Goal: Find specific page/section: Find specific page/section

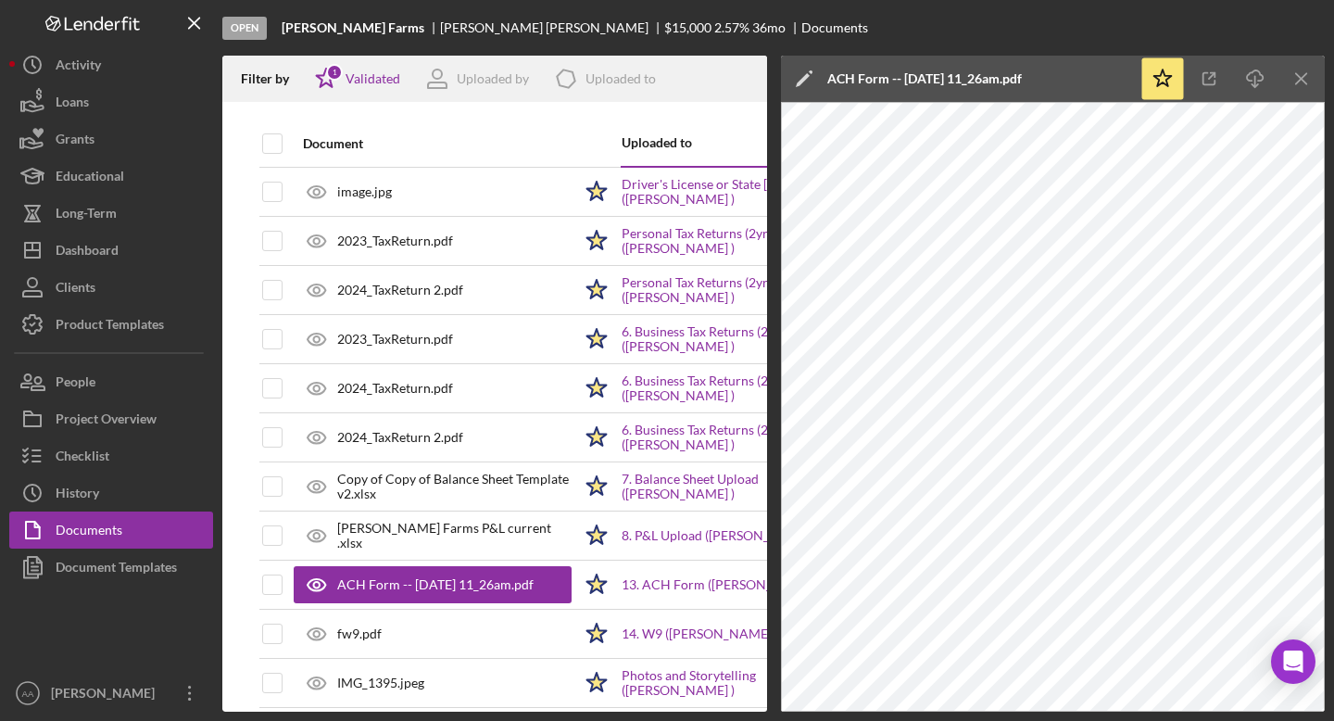
scroll to position [113, 0]
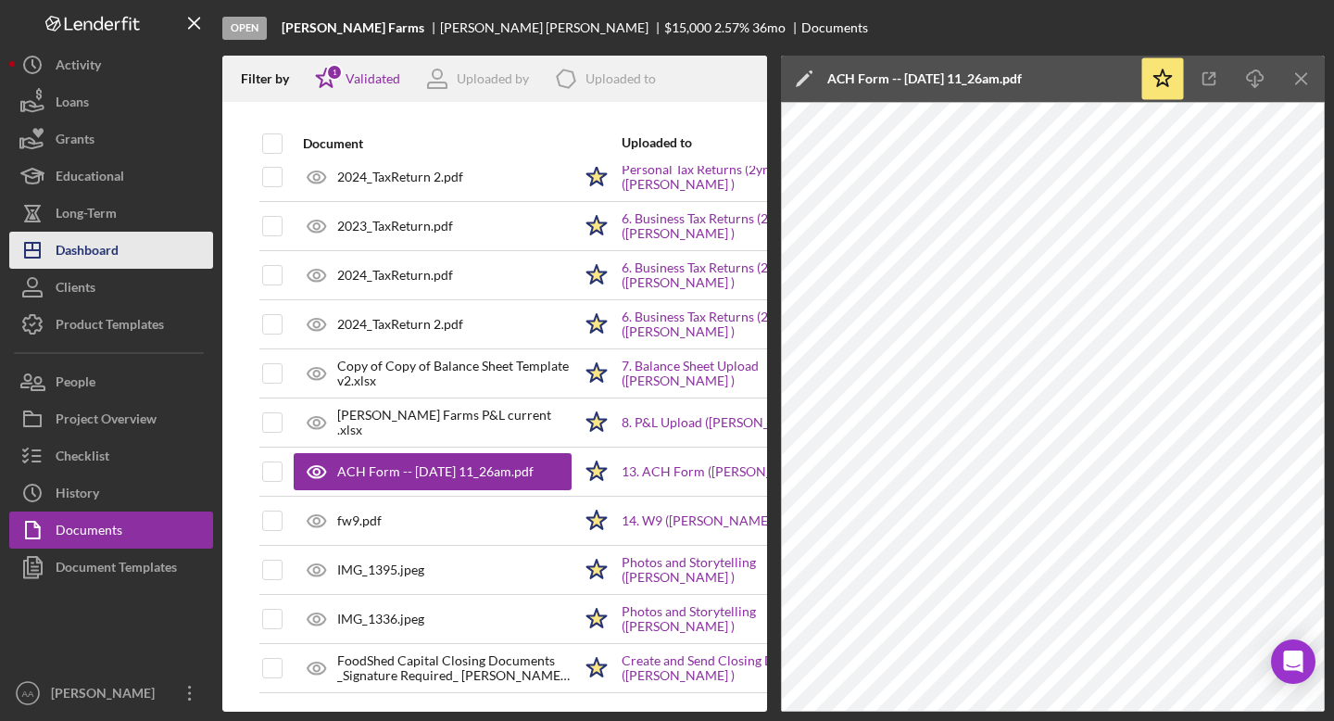
click at [138, 248] on button "Icon/Dashboard Dashboard" at bounding box center [111, 250] width 204 height 37
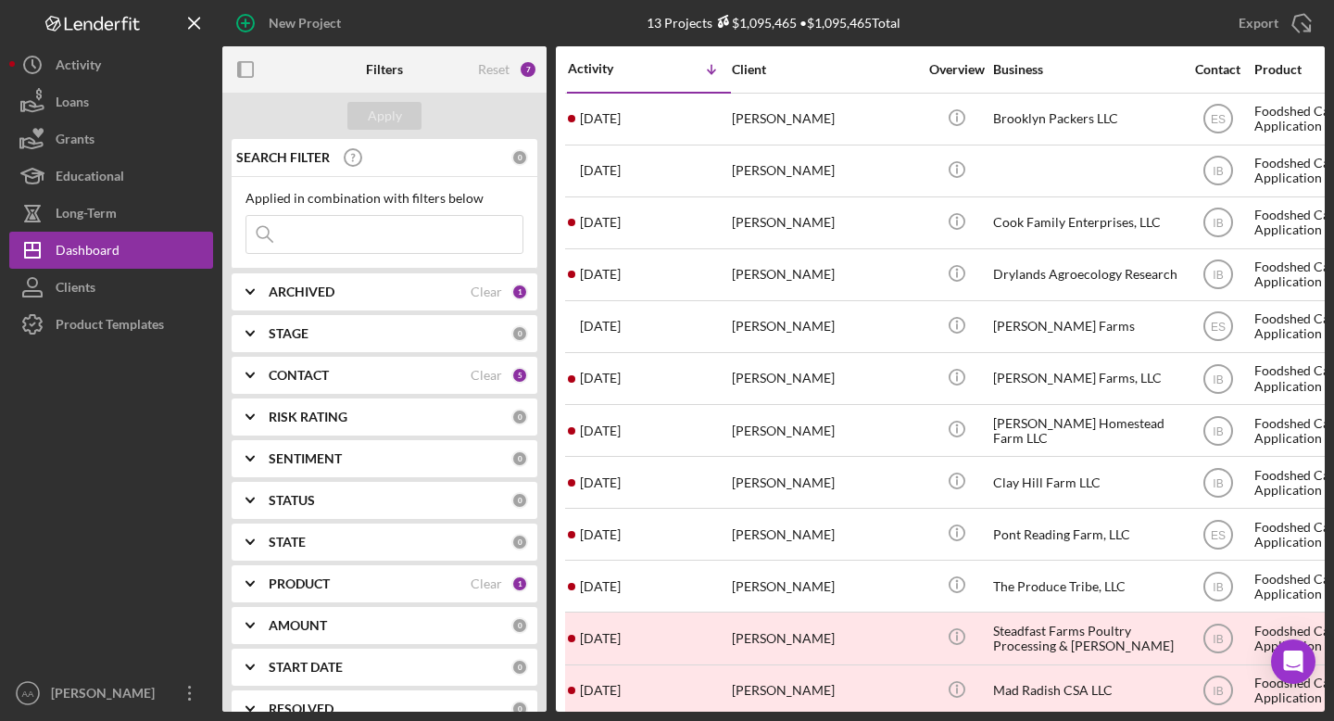
click at [327, 293] on b "ARCHIVED" at bounding box center [302, 291] width 66 height 15
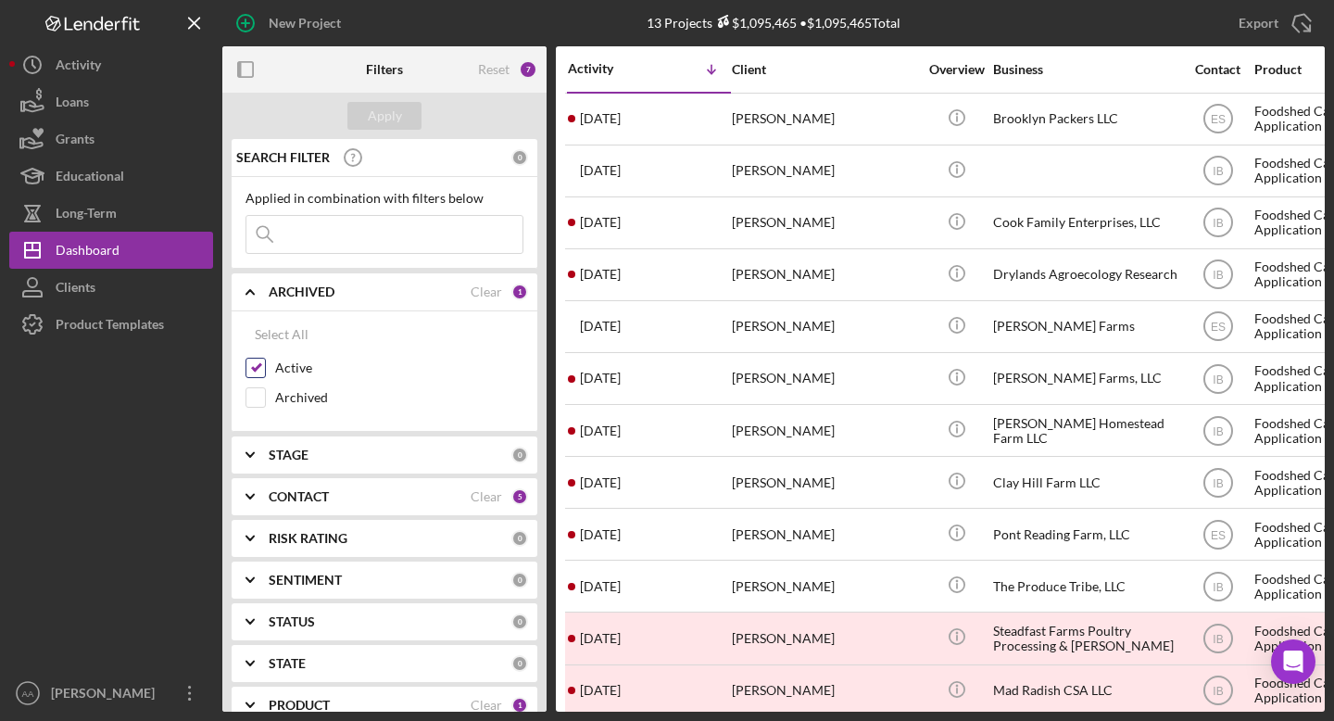
click at [257, 370] on input "Active" at bounding box center [255, 367] width 19 height 19
checkbox input "false"
click at [257, 395] on input "Archived" at bounding box center [255, 397] width 19 height 19
checkbox input "true"
click at [371, 236] on input at bounding box center [384, 234] width 276 height 37
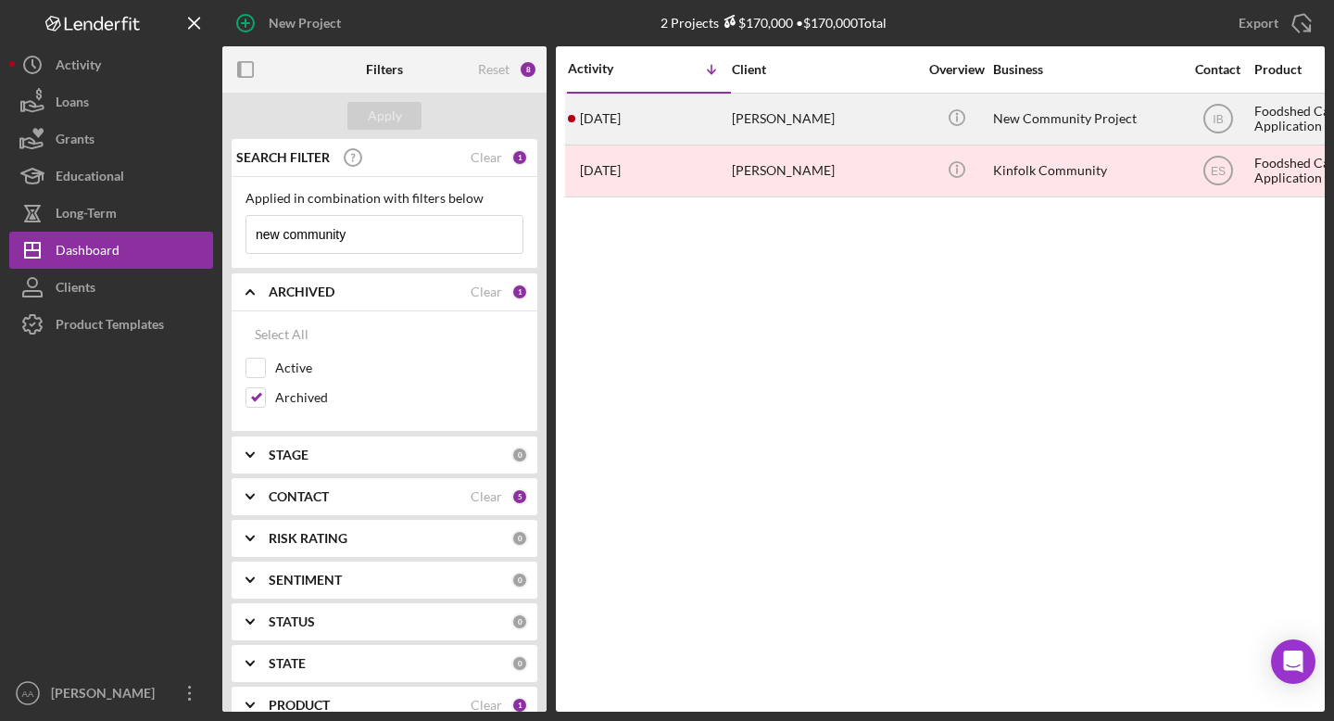
type input "new community"
click at [905, 108] on div "[PERSON_NAME]" at bounding box center [824, 118] width 185 height 49
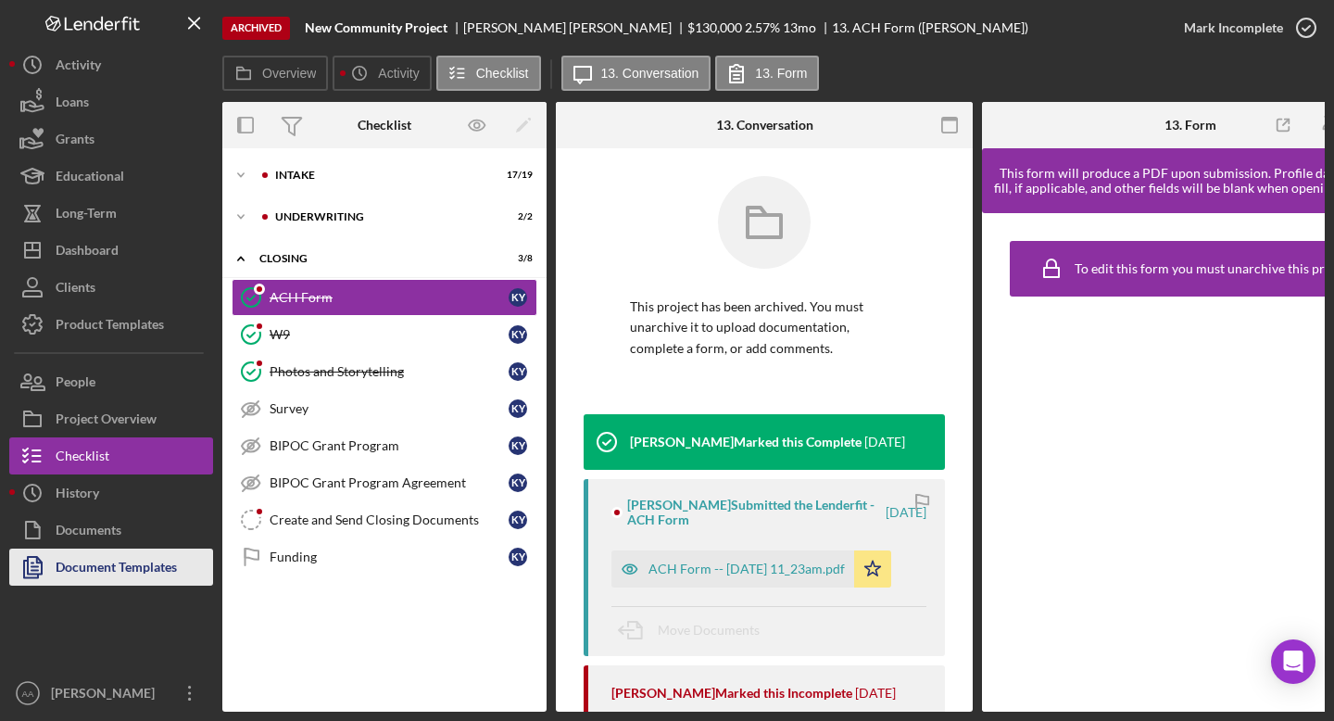
click at [82, 549] on div "Document Templates" at bounding box center [116, 569] width 121 height 42
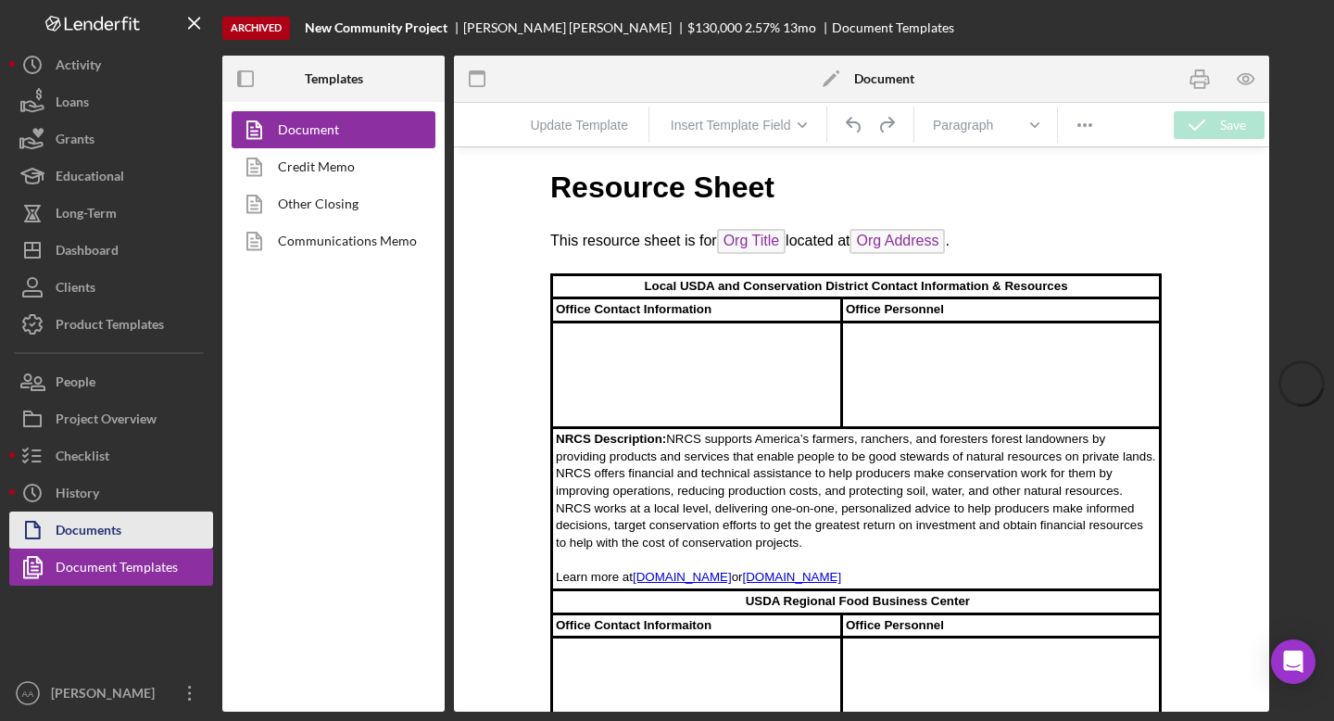
click at [104, 519] on div "Documents" at bounding box center [89, 532] width 66 height 42
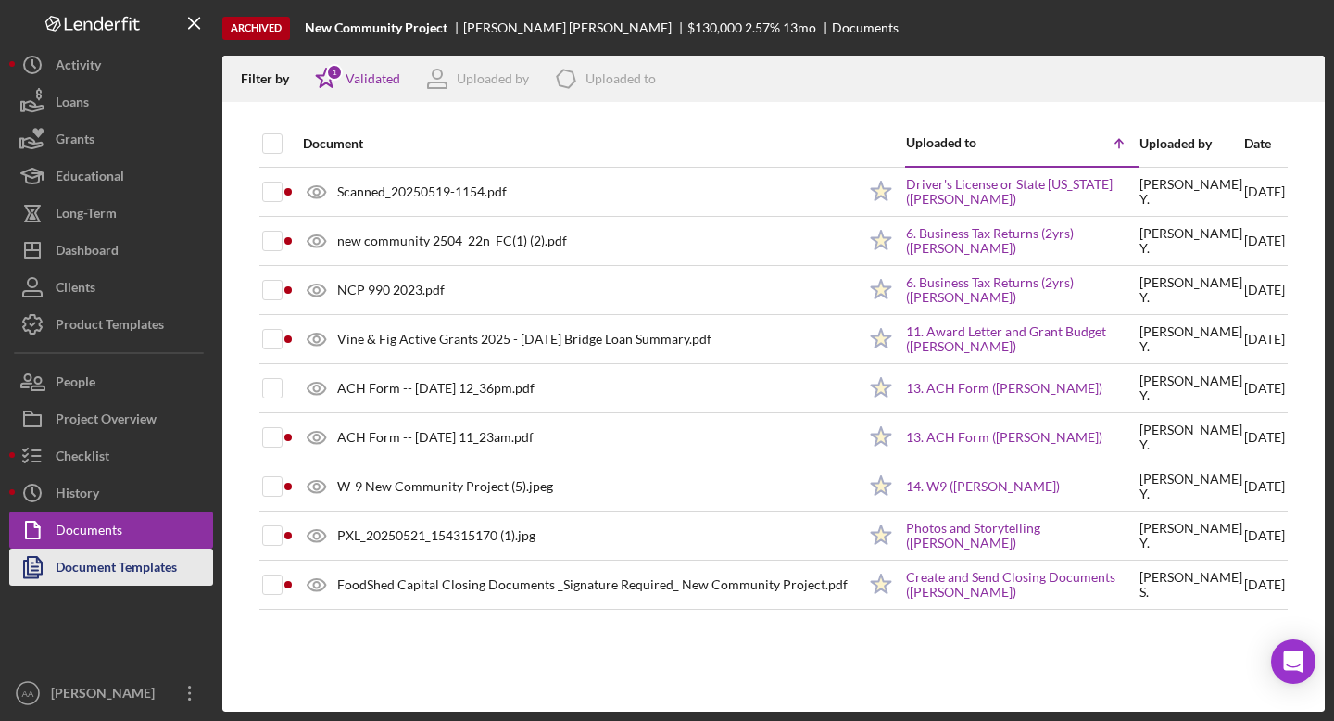
click at [82, 574] on div "Document Templates" at bounding box center [116, 569] width 121 height 42
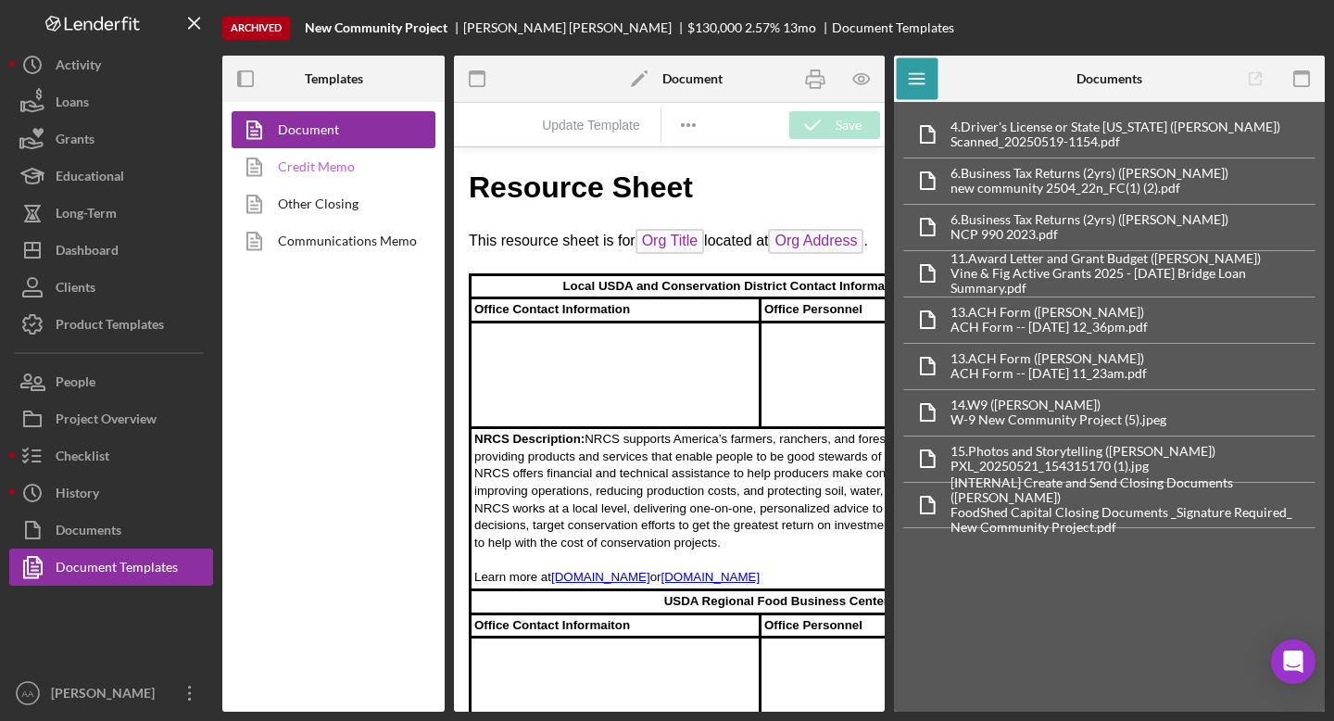
click at [331, 179] on link "Credit Memo" at bounding box center [329, 166] width 195 height 37
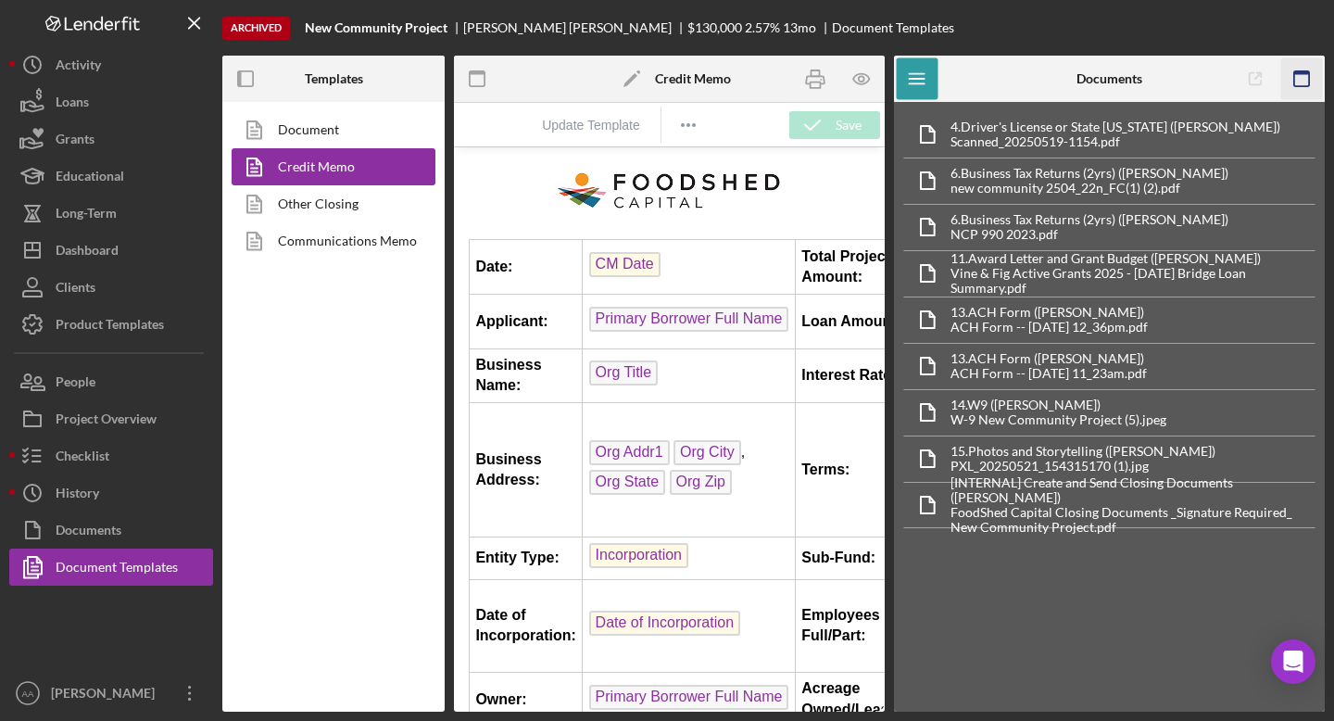
click at [1301, 81] on icon "button" at bounding box center [1302, 79] width 42 height 42
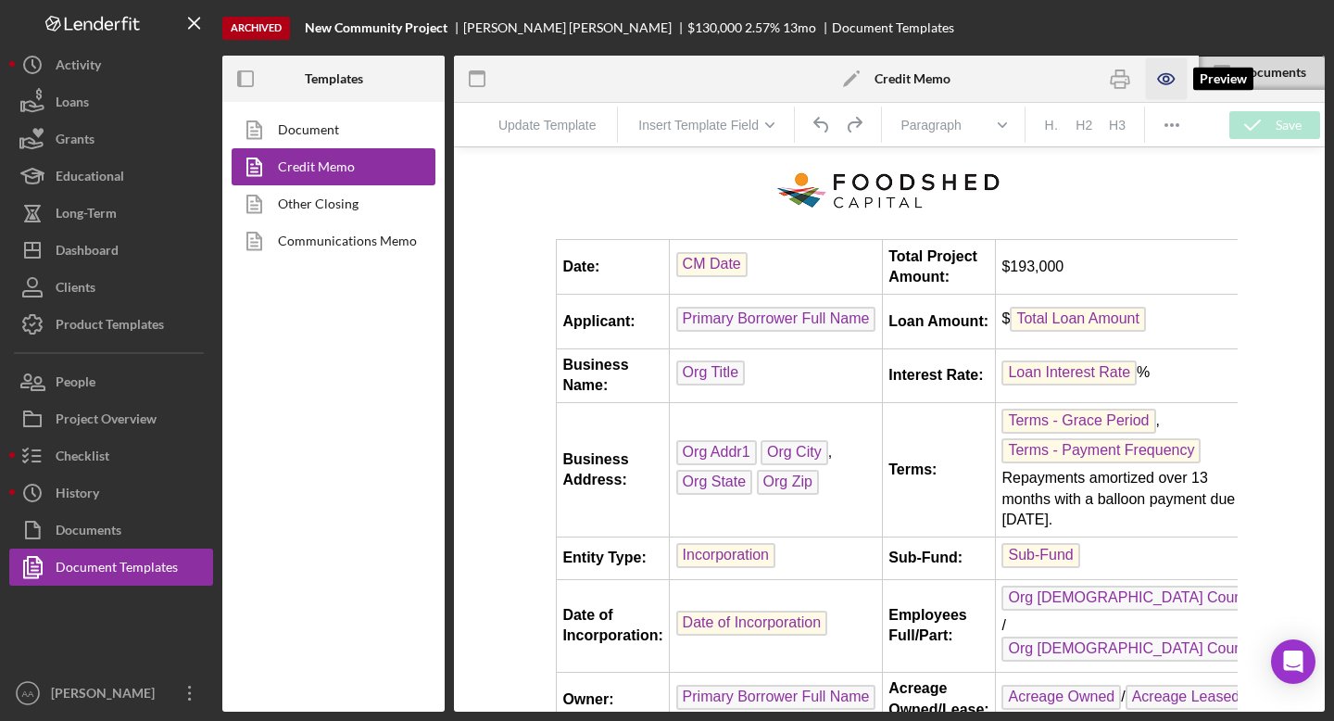
click at [1160, 79] on icon "button" at bounding box center [1166, 79] width 42 height 42
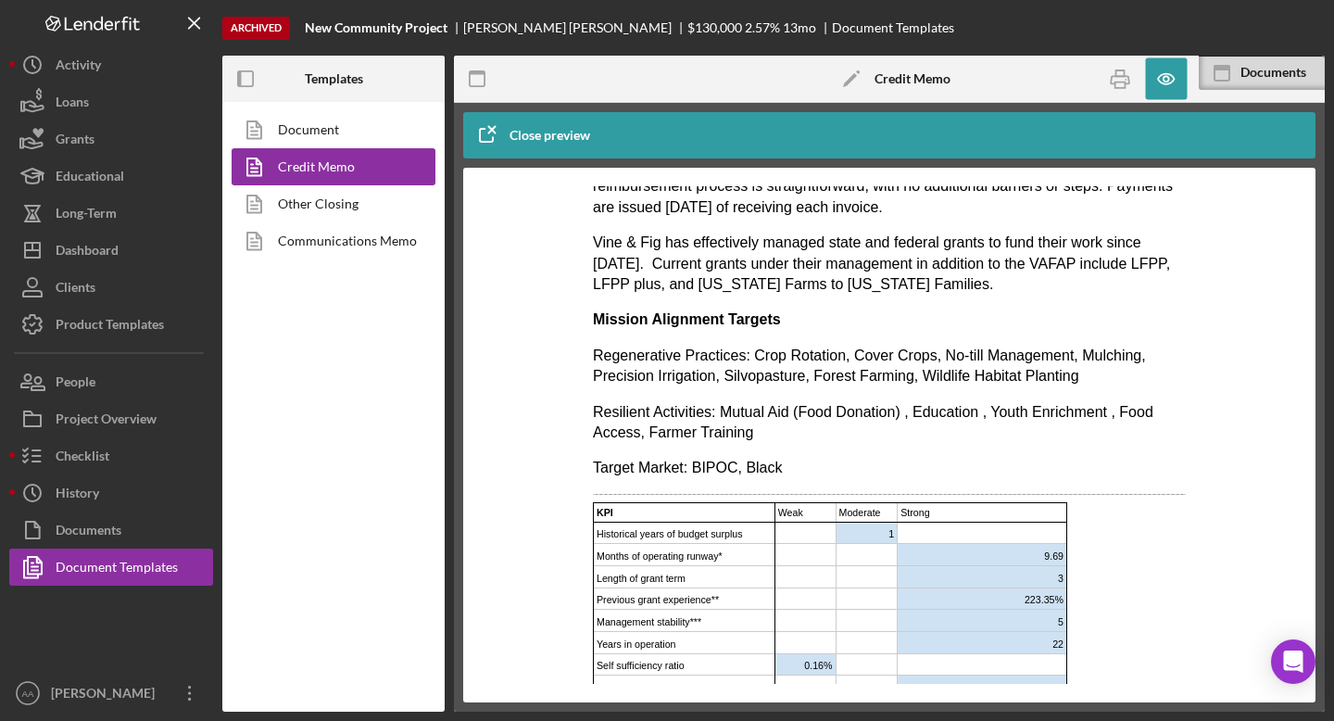
scroll to position [2223, 0]
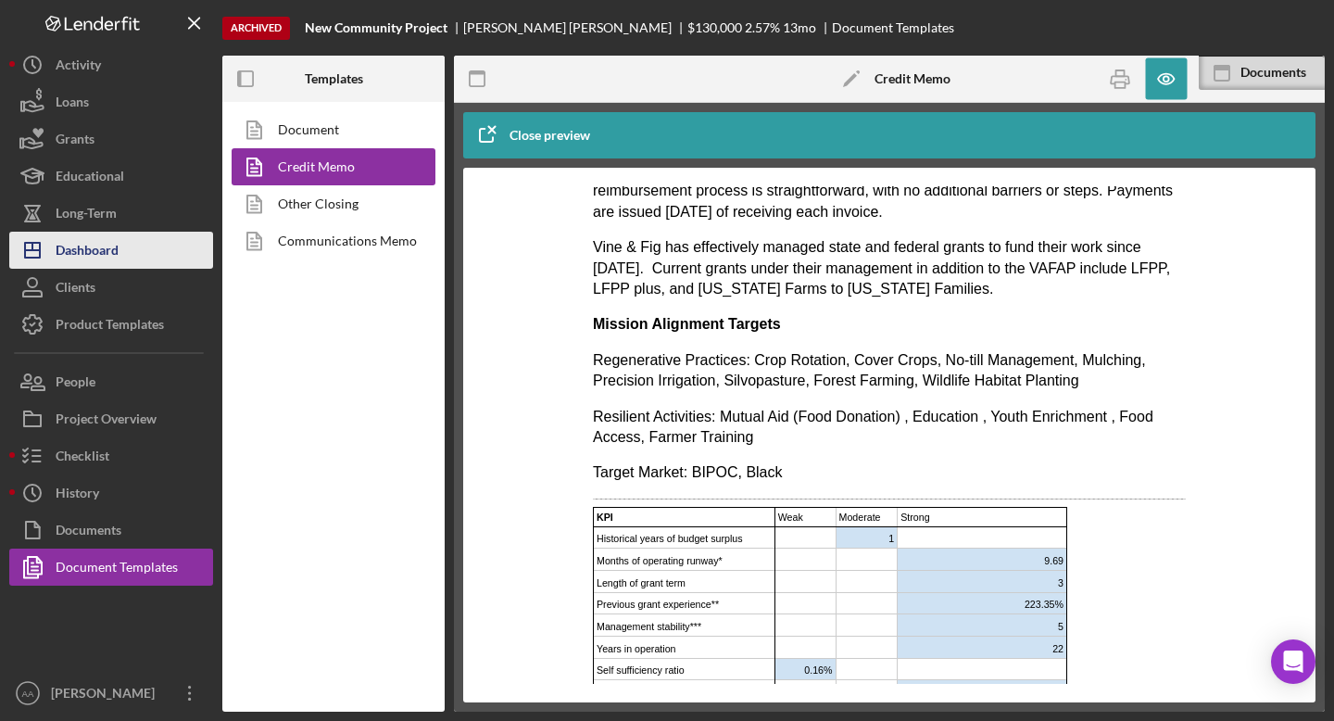
click at [132, 257] on button "Icon/Dashboard Dashboard" at bounding box center [111, 250] width 204 height 37
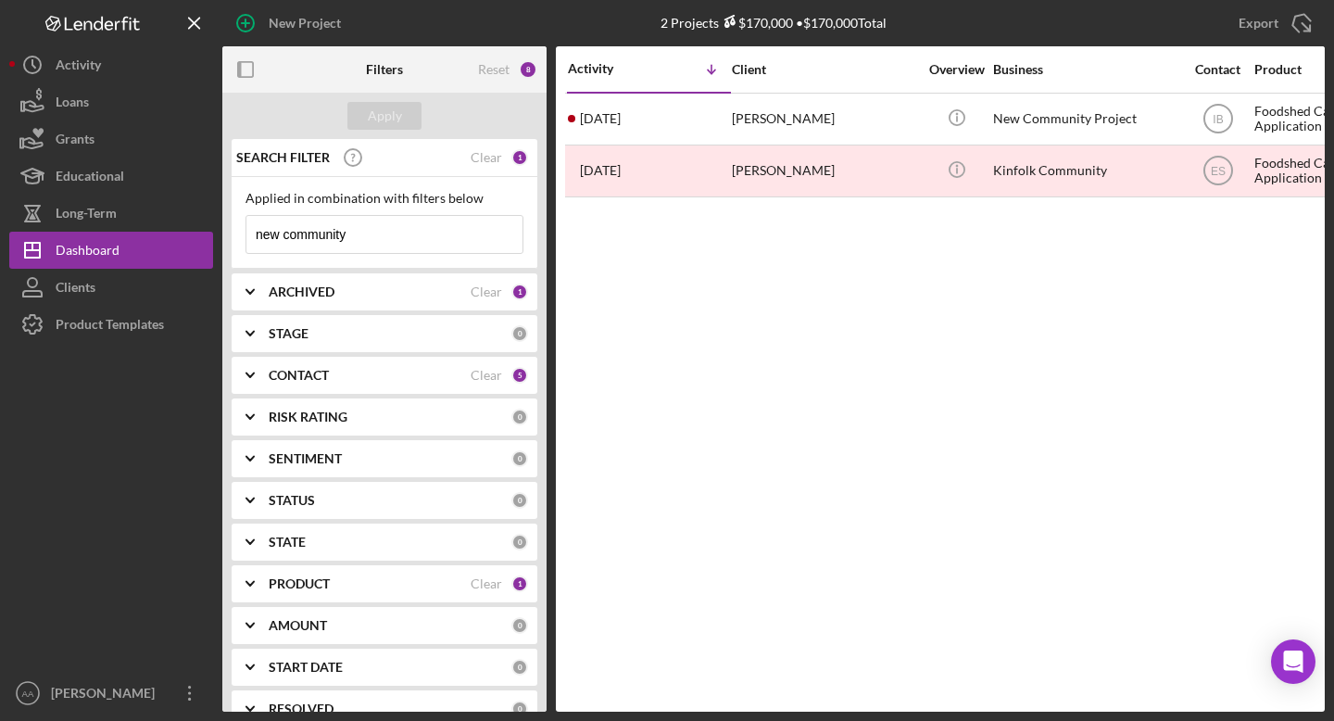
click at [383, 238] on input "new community" at bounding box center [384, 234] width 276 height 37
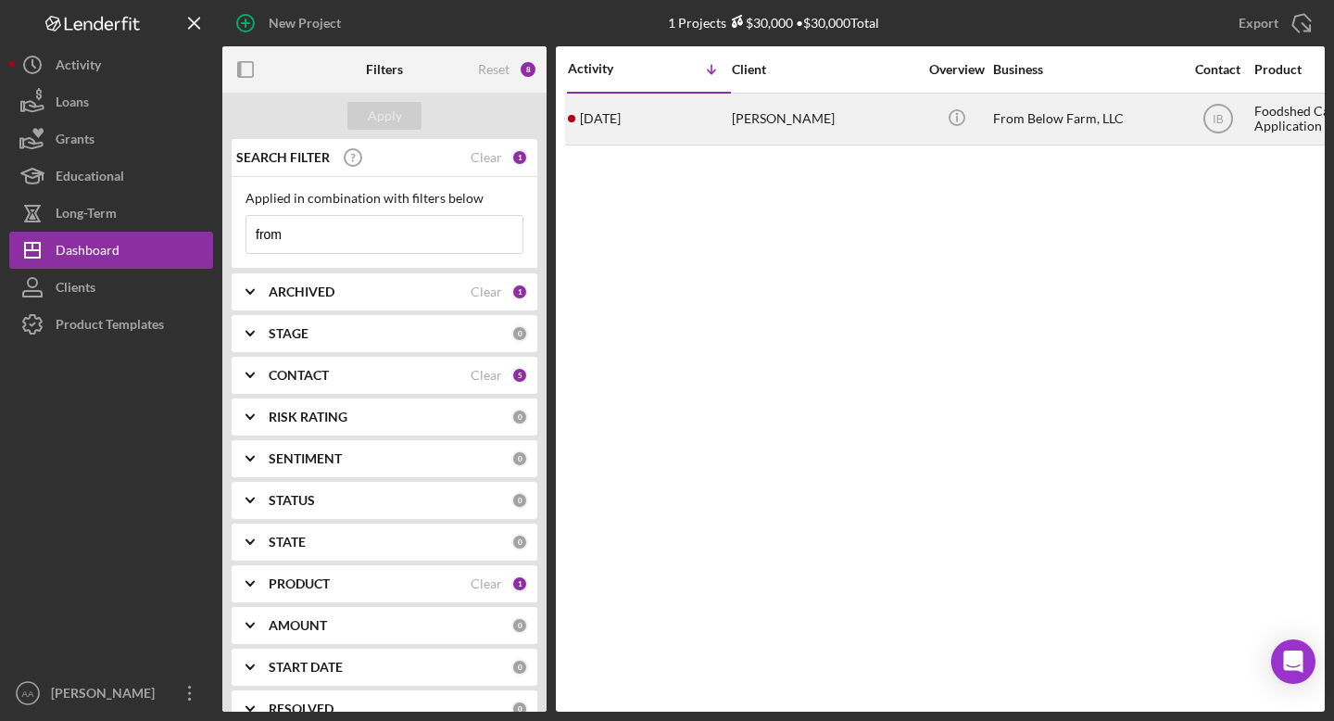
type input "from"
click at [981, 115] on div "Icon/Info" at bounding box center [956, 118] width 69 height 49
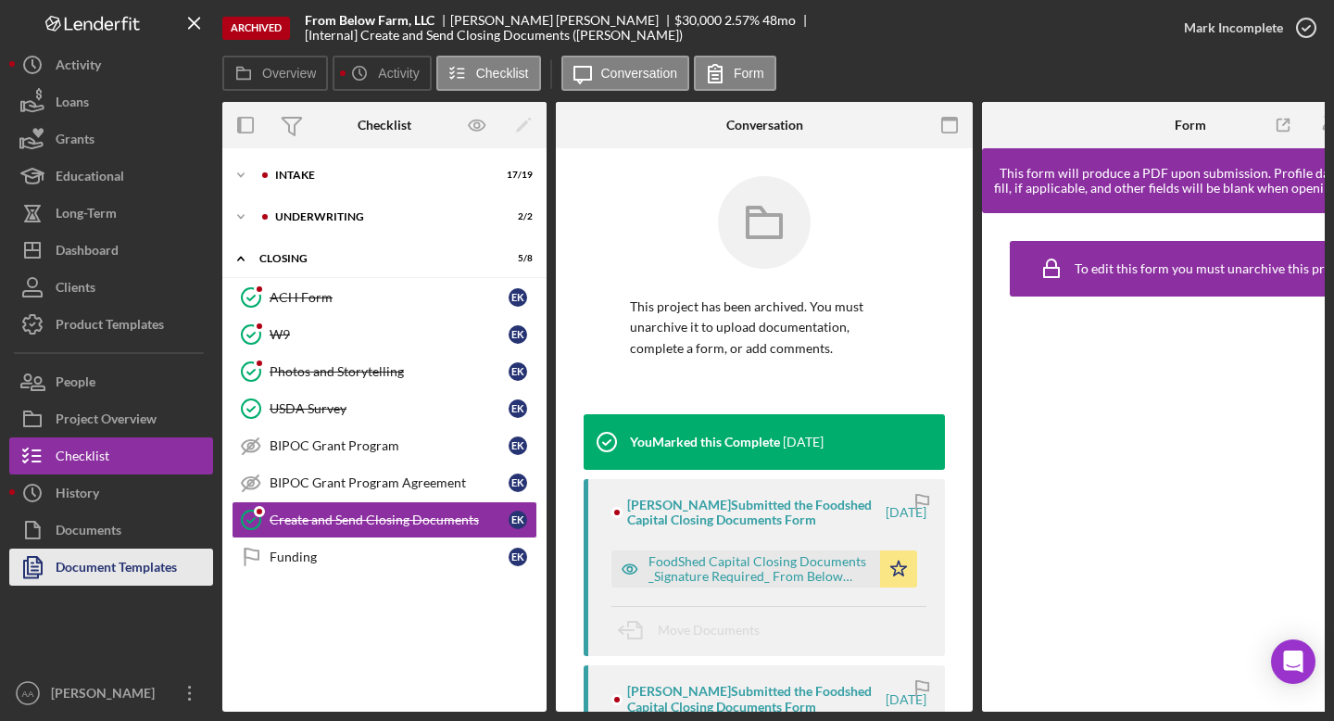
click at [78, 570] on div "Document Templates" at bounding box center [116, 569] width 121 height 42
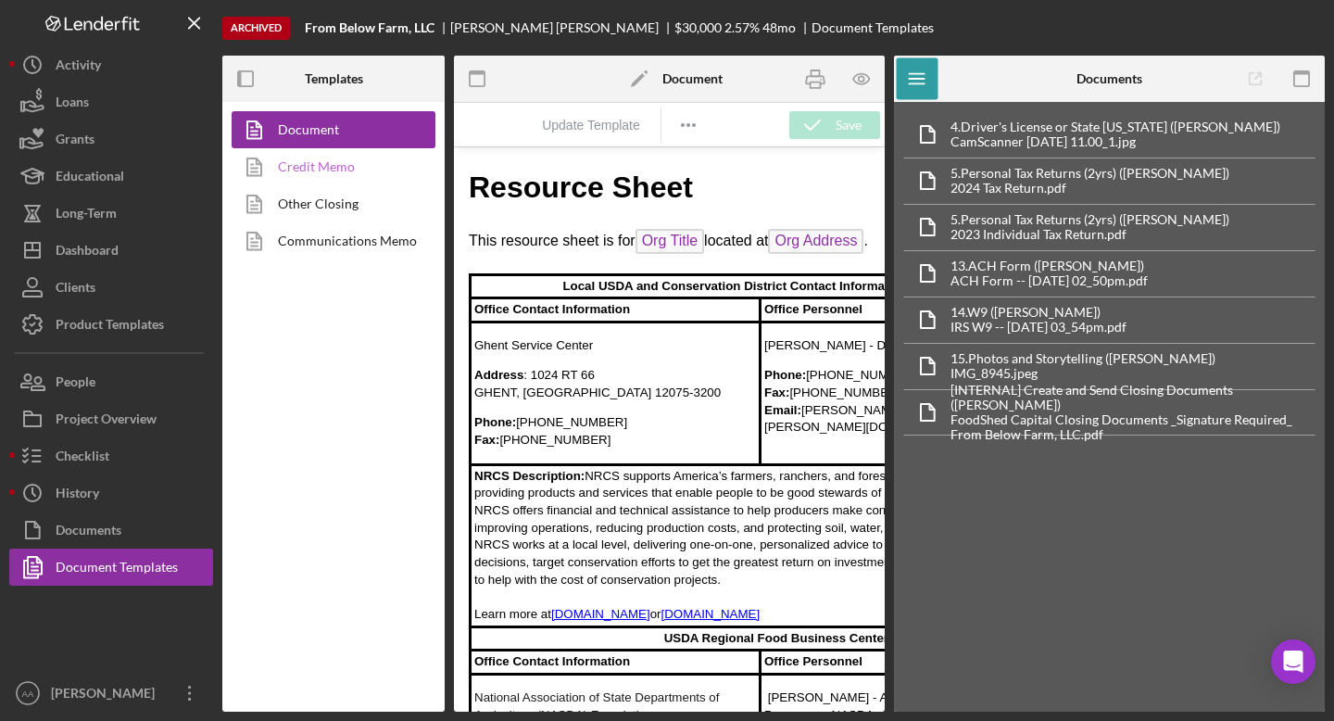
click at [341, 168] on link "Credit Memo" at bounding box center [329, 166] width 195 height 37
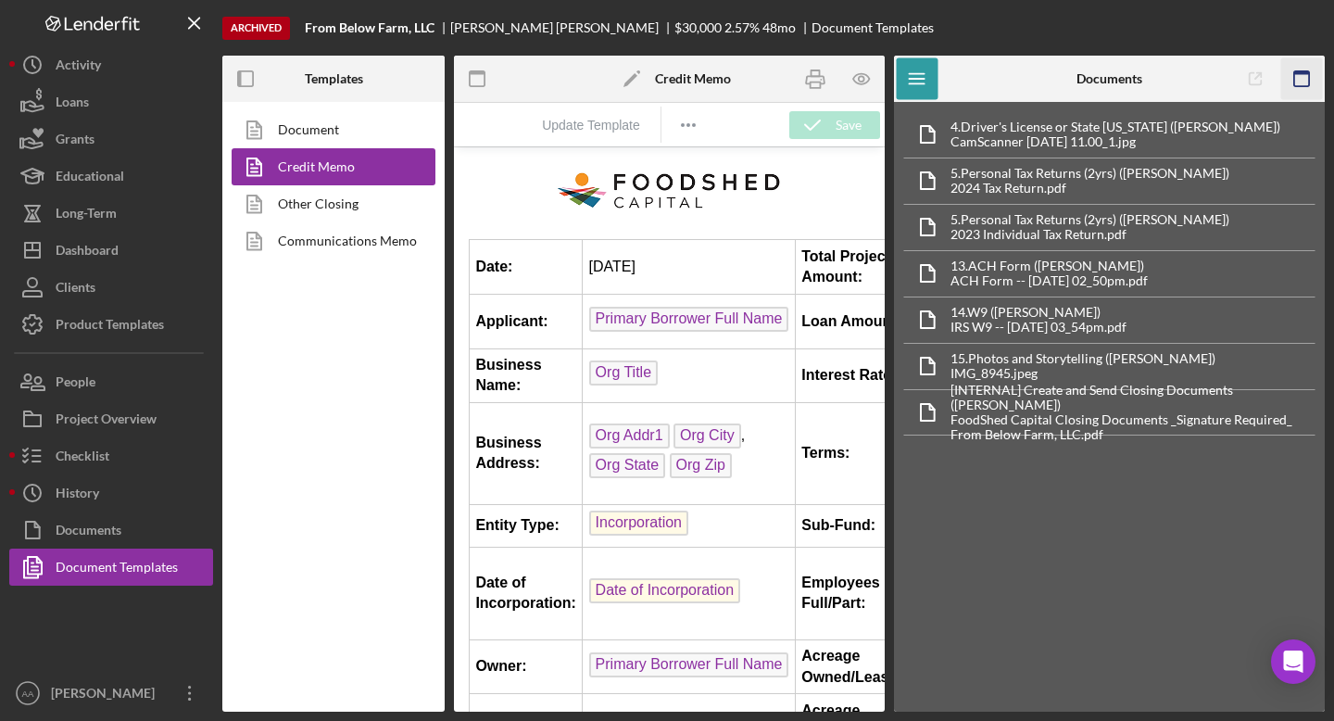
click at [1307, 82] on icon "button" at bounding box center [1302, 79] width 42 height 42
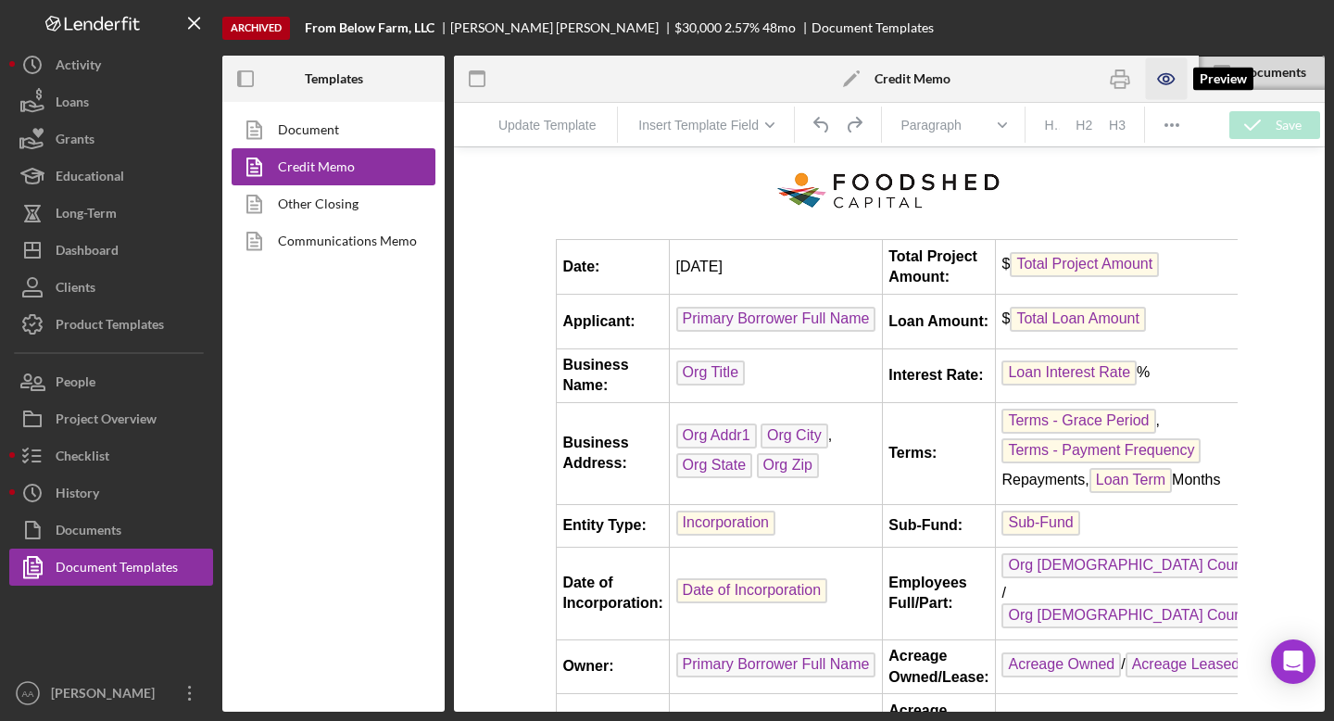
click at [1170, 74] on icon "button" at bounding box center [1166, 79] width 42 height 42
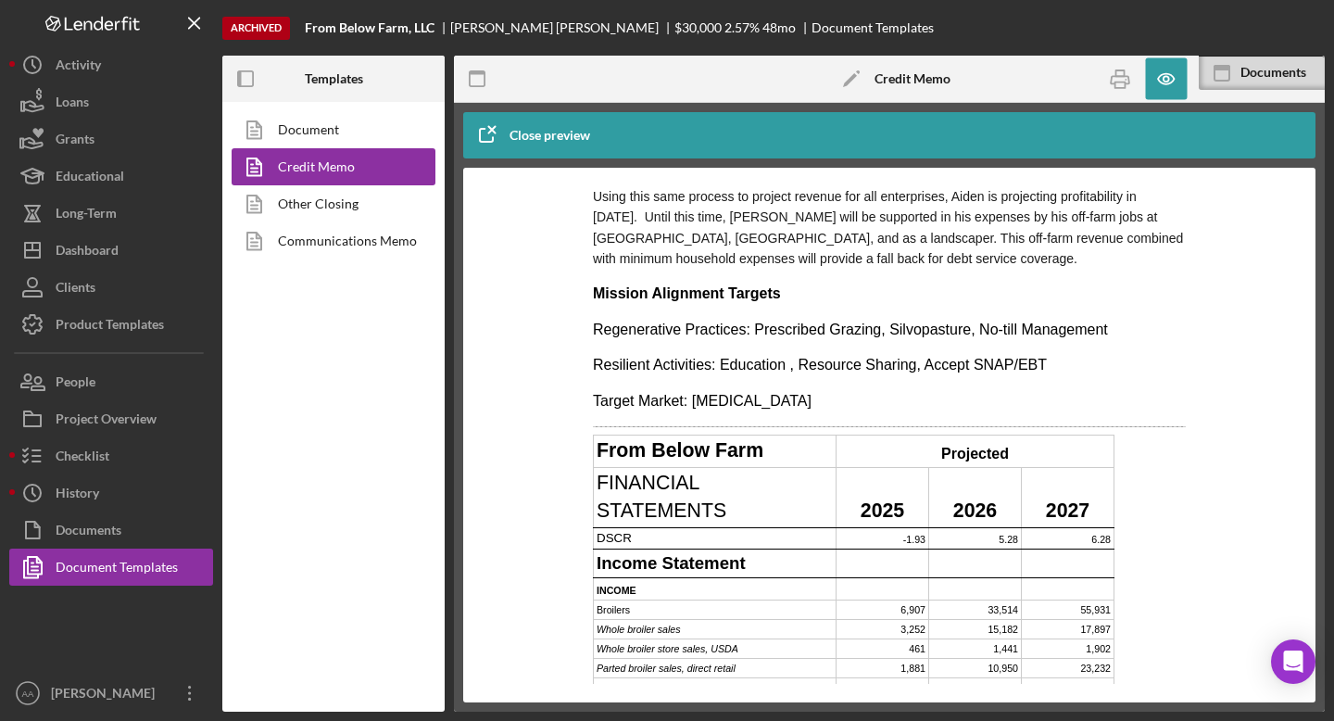
scroll to position [2809, 0]
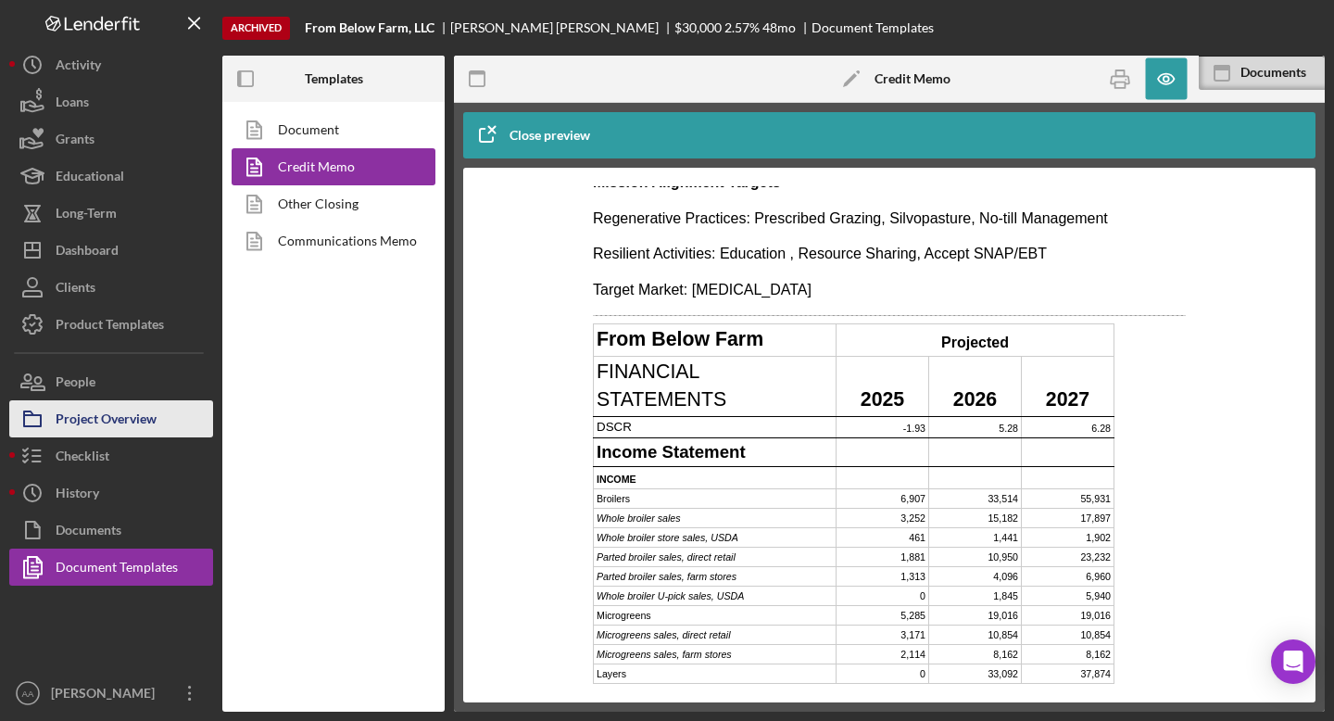
click at [106, 424] on div "Project Overview" at bounding box center [106, 421] width 101 height 42
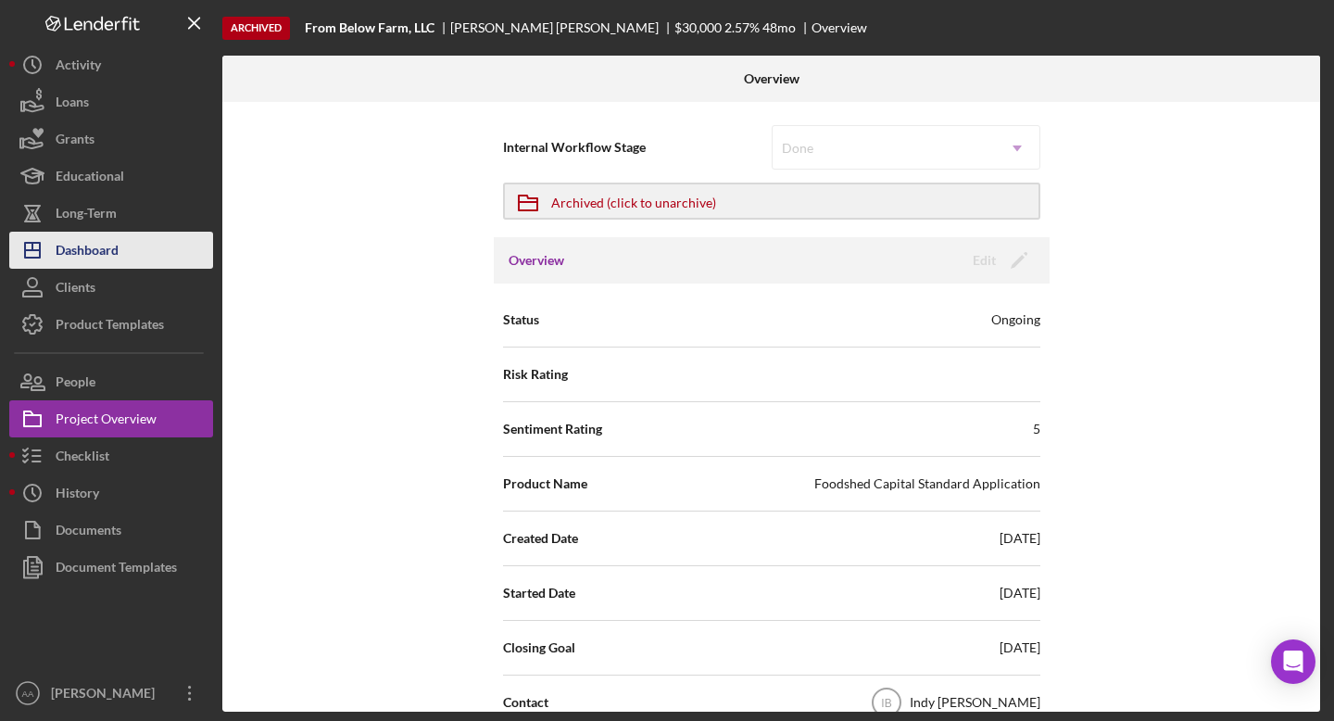
click at [120, 248] on button "Icon/Dashboard Dashboard" at bounding box center [111, 250] width 204 height 37
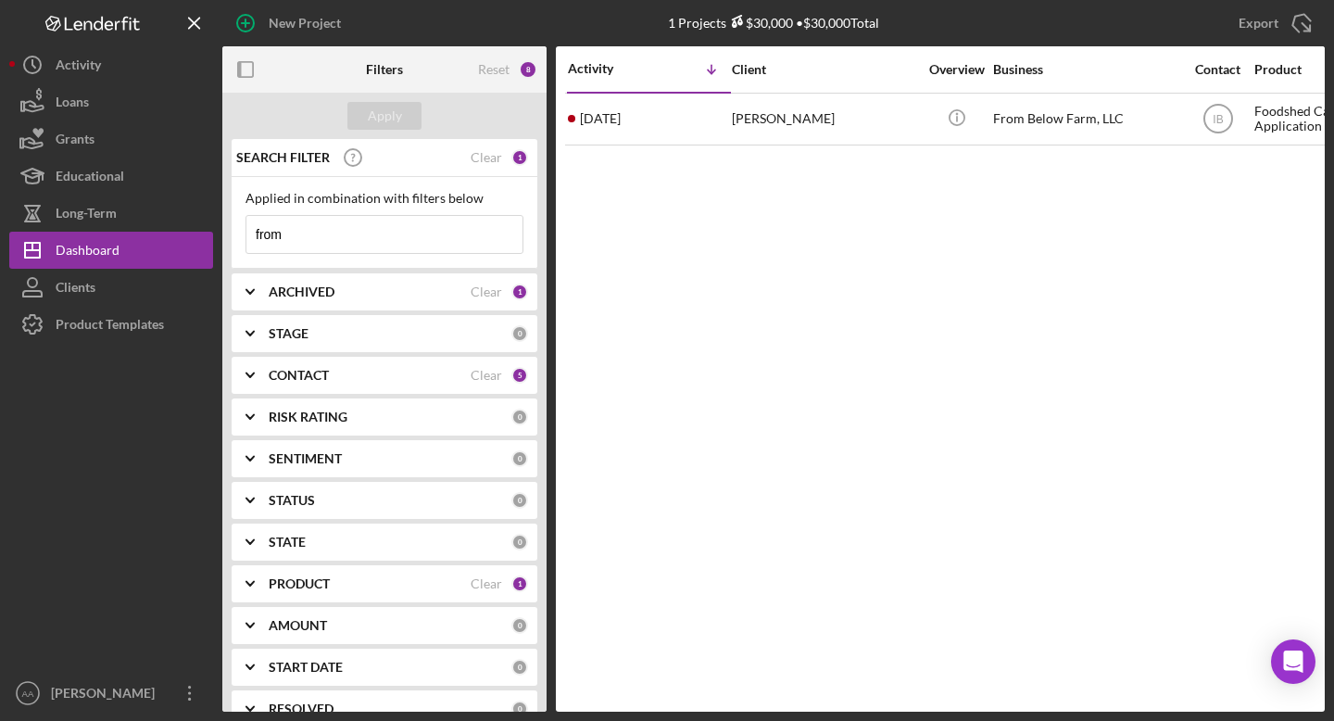
click at [354, 224] on input "from" at bounding box center [384, 234] width 276 height 37
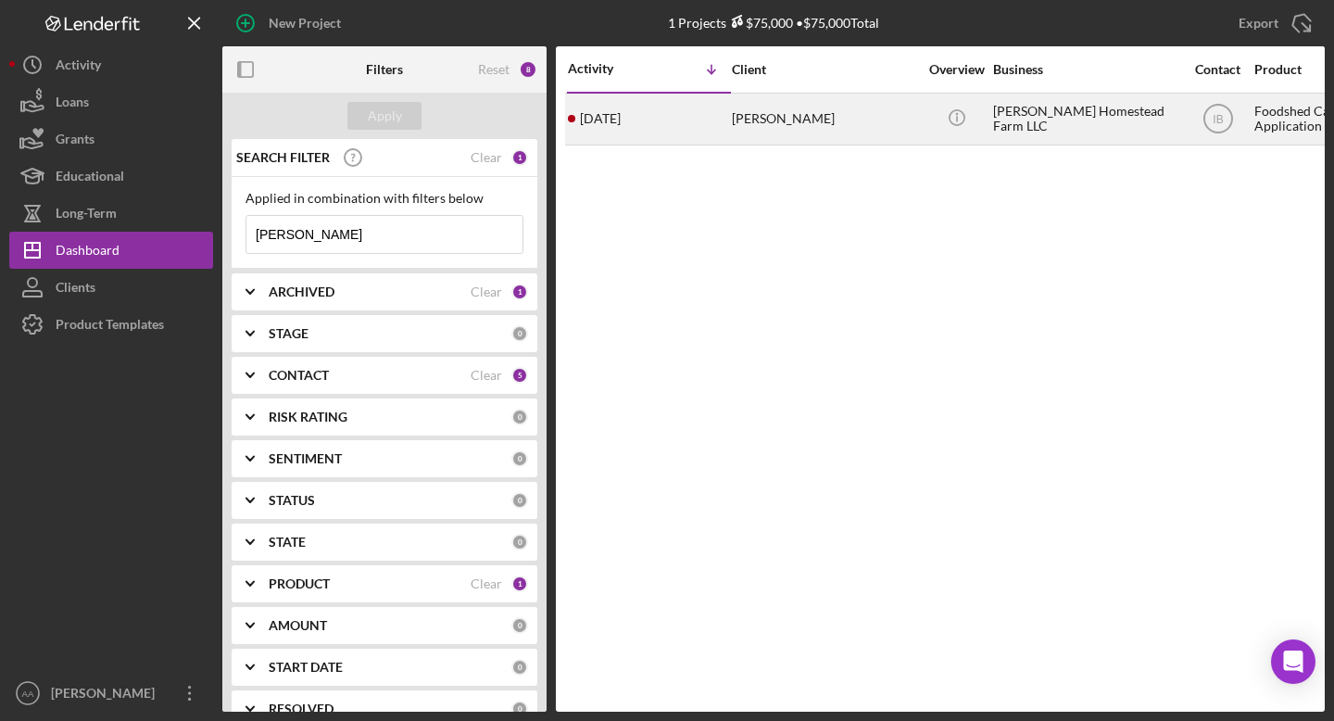
type input "[PERSON_NAME]"
click at [837, 102] on div "[PERSON_NAME]" at bounding box center [824, 118] width 185 height 49
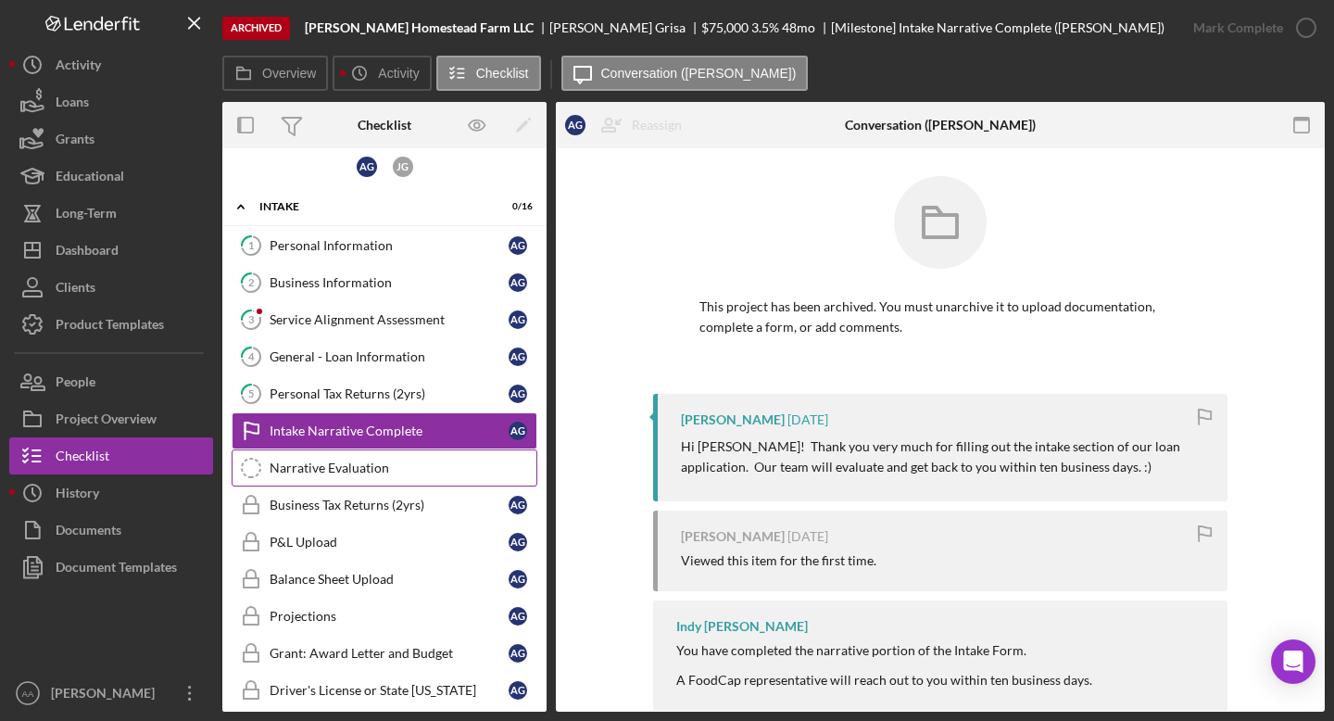
scroll to position [261, 0]
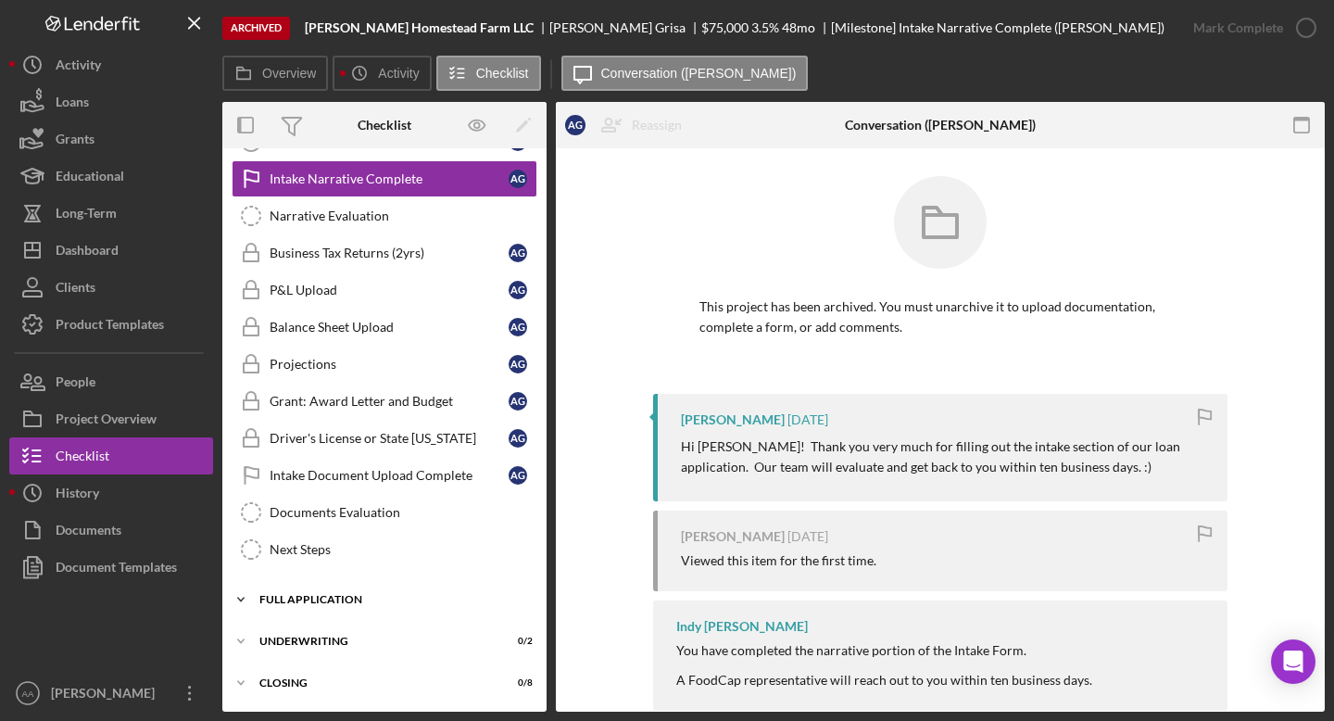
click at [311, 587] on div "Icon/Expander Full Application 0 / 12" at bounding box center [384, 599] width 324 height 37
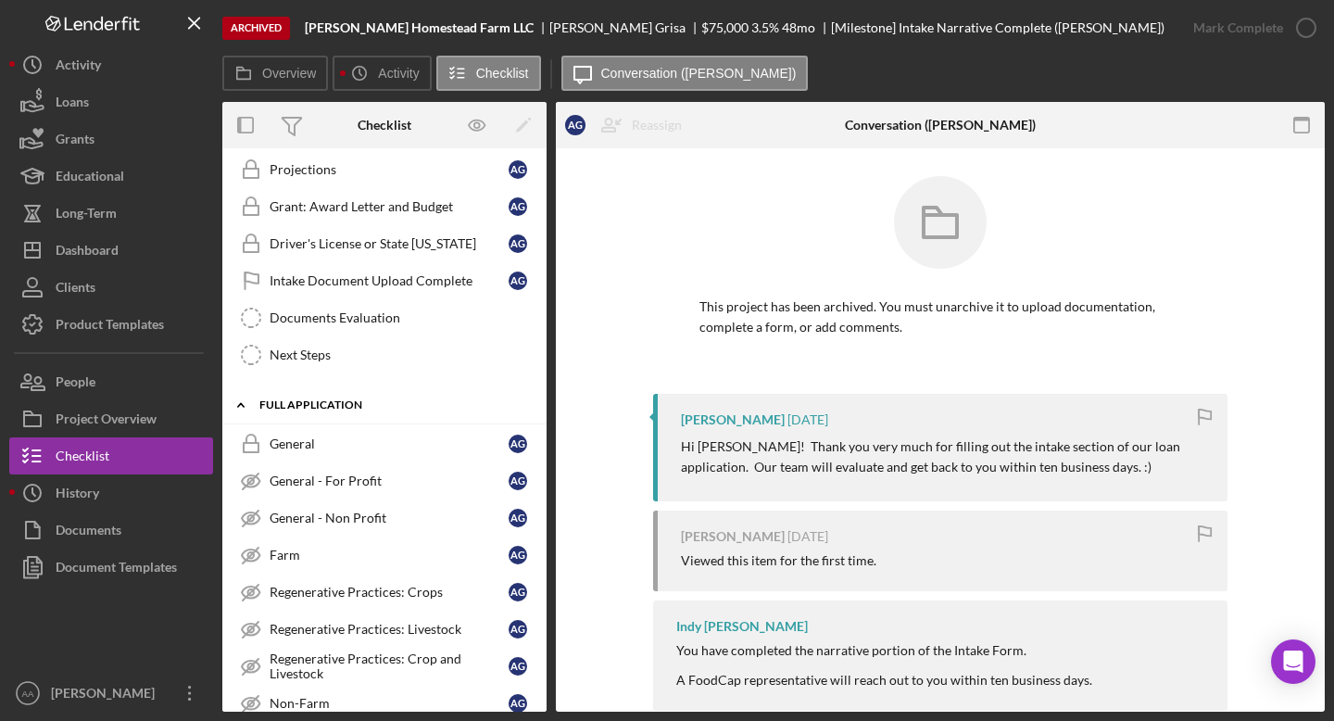
scroll to position [716, 0]
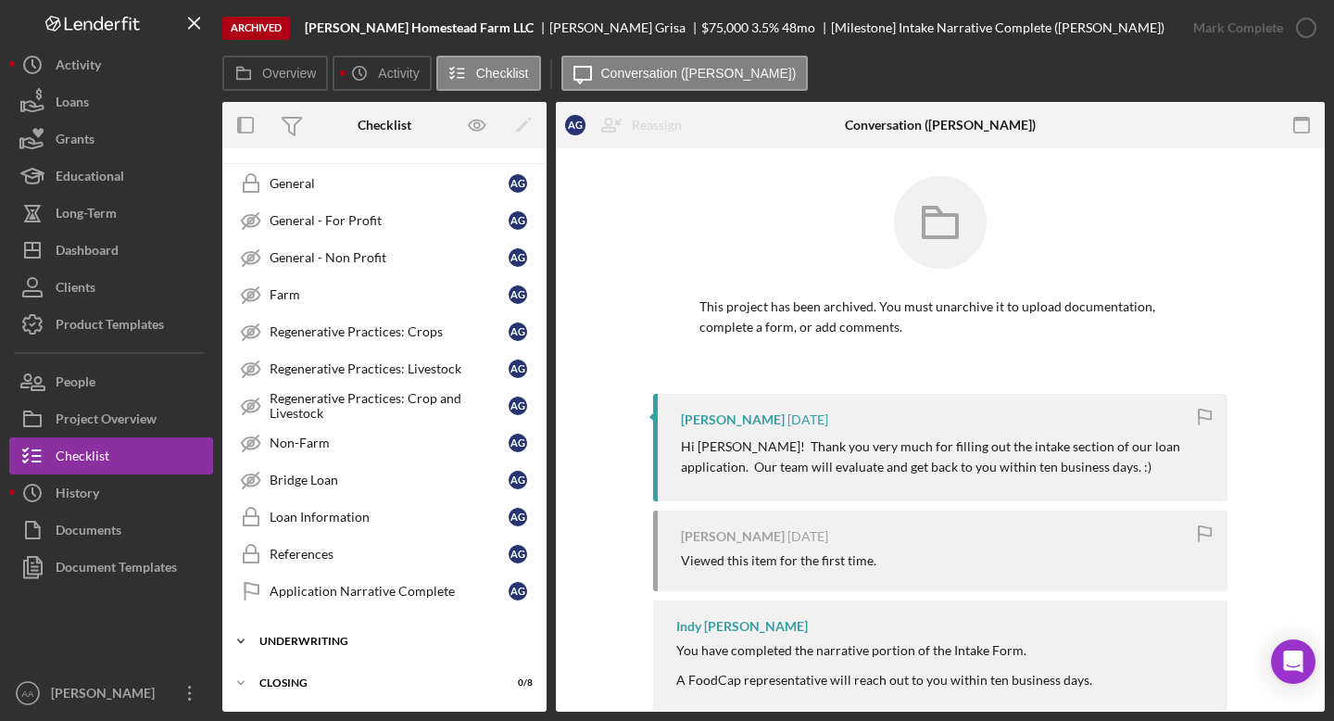
click at [317, 634] on div "Icon/Expander Underwriting 0 / 2" at bounding box center [384, 640] width 324 height 37
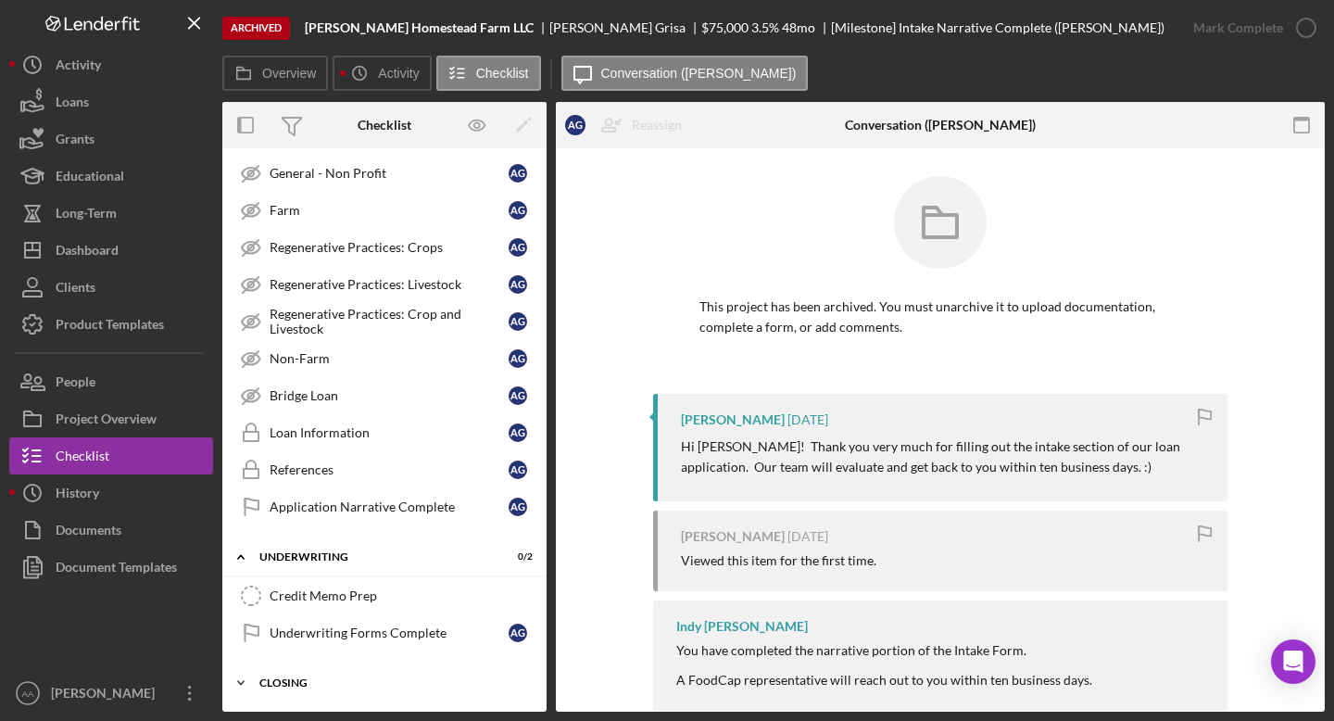
click at [294, 685] on div "Closing" at bounding box center [391, 682] width 264 height 11
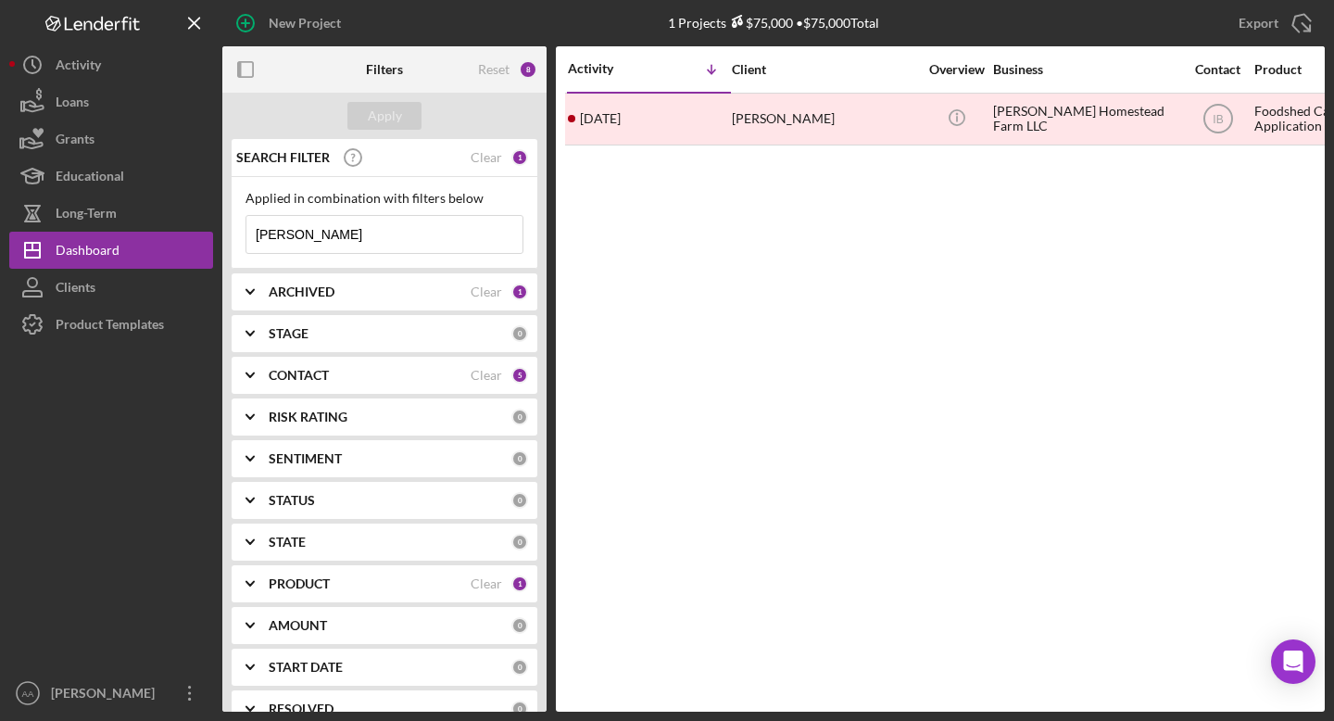
click at [337, 288] on div "ARCHIVED" at bounding box center [370, 291] width 202 height 15
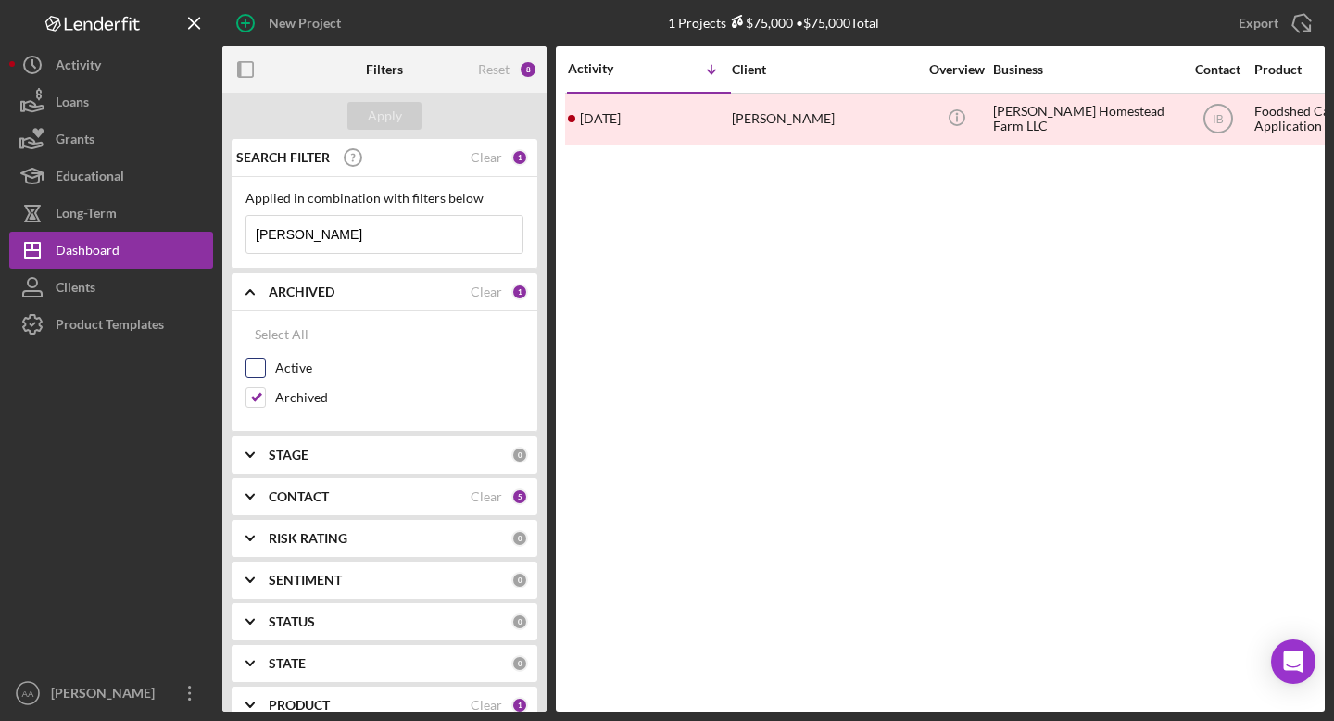
click at [256, 370] on input "Active" at bounding box center [255, 367] width 19 height 19
checkbox input "true"
click at [257, 402] on input "Archived" at bounding box center [255, 397] width 19 height 19
checkbox input "false"
click at [387, 117] on div "Apply" at bounding box center [385, 116] width 34 height 28
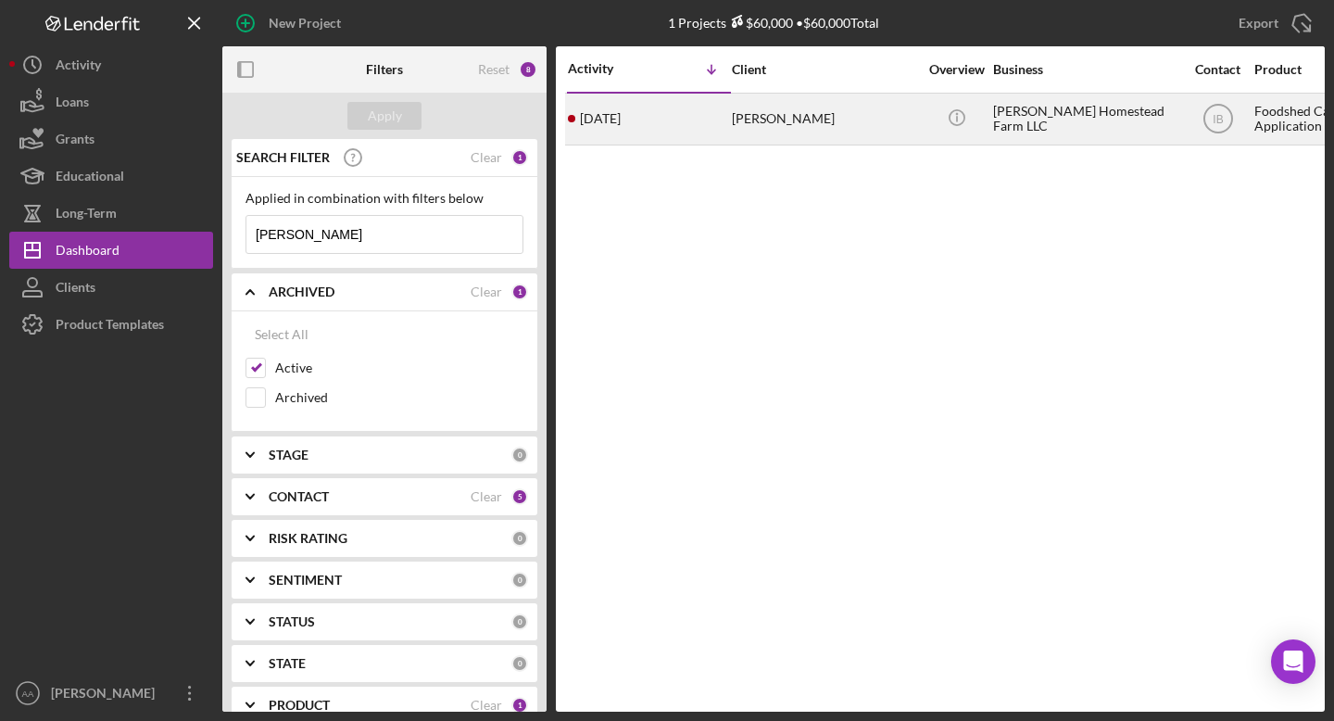
click at [897, 120] on div "[PERSON_NAME]" at bounding box center [824, 118] width 185 height 49
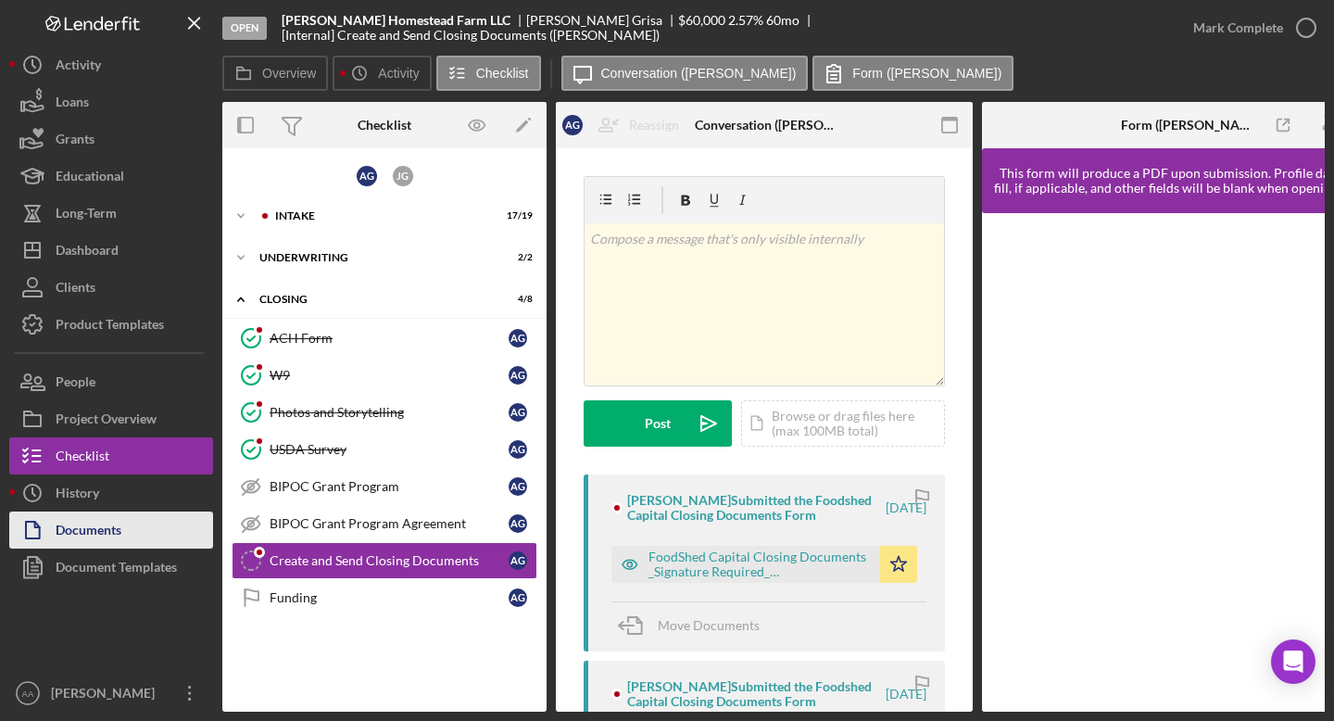
click at [124, 532] on button "Documents" at bounding box center [111, 529] width 204 height 37
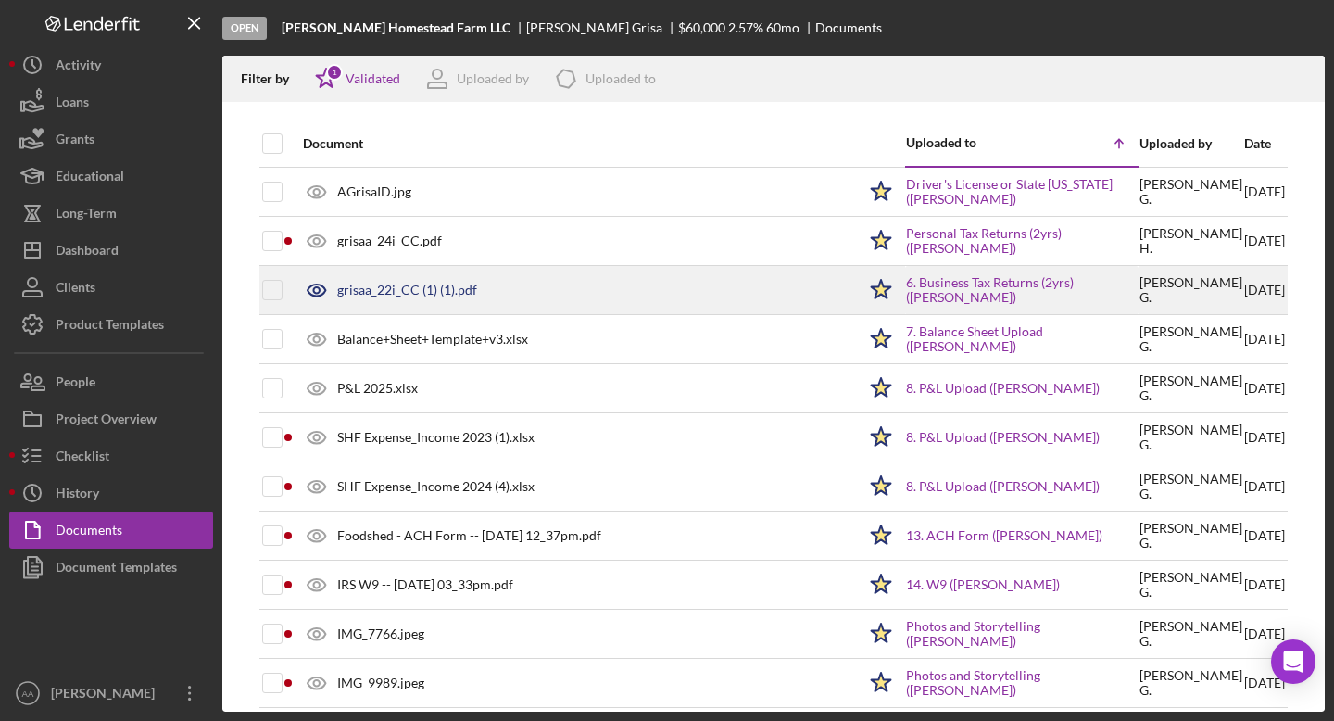
scroll to position [64, 0]
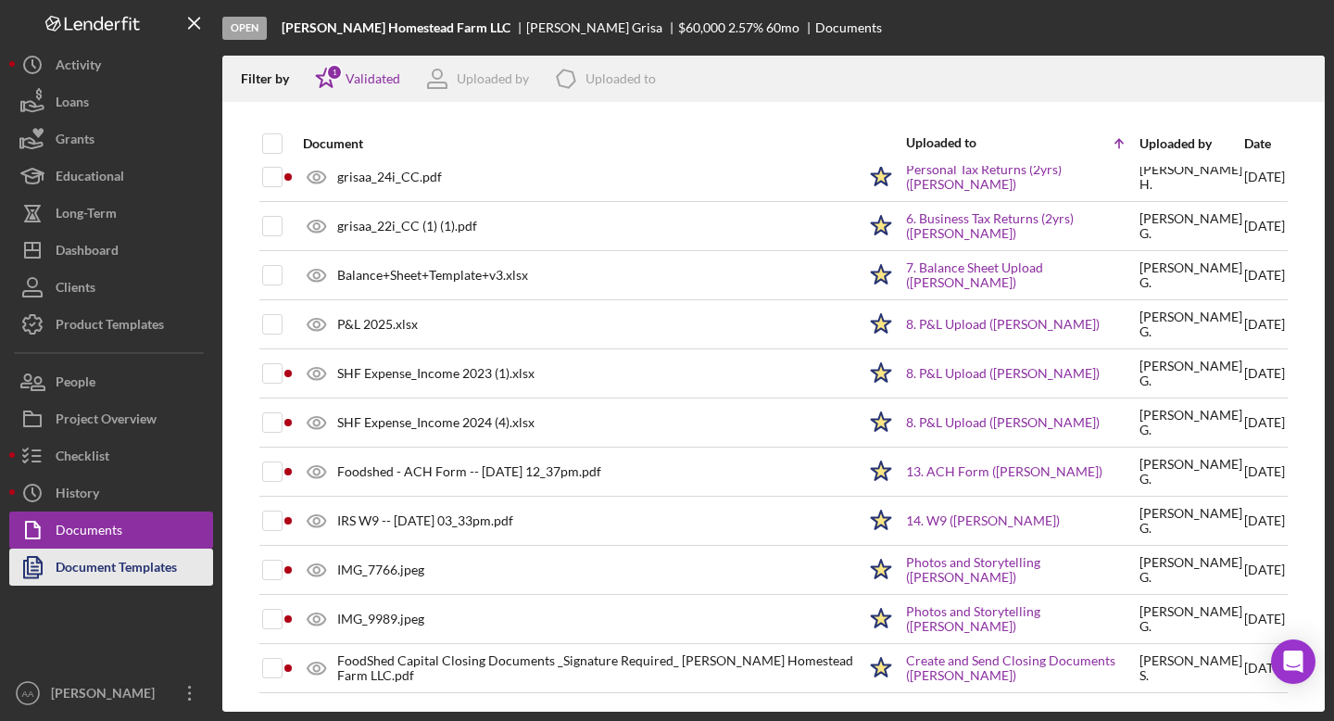
click at [114, 565] on div "Document Templates" at bounding box center [116, 569] width 121 height 42
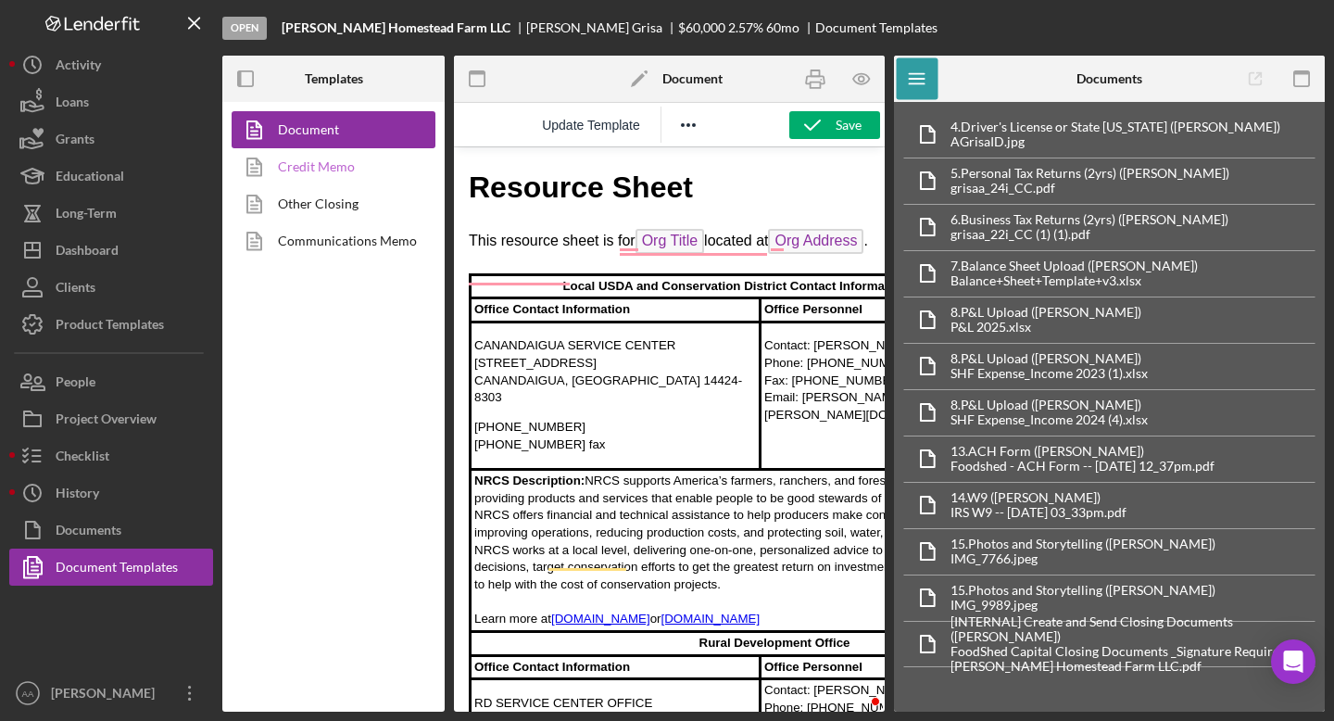
click at [338, 171] on link "Credit Memo" at bounding box center [329, 166] width 195 height 37
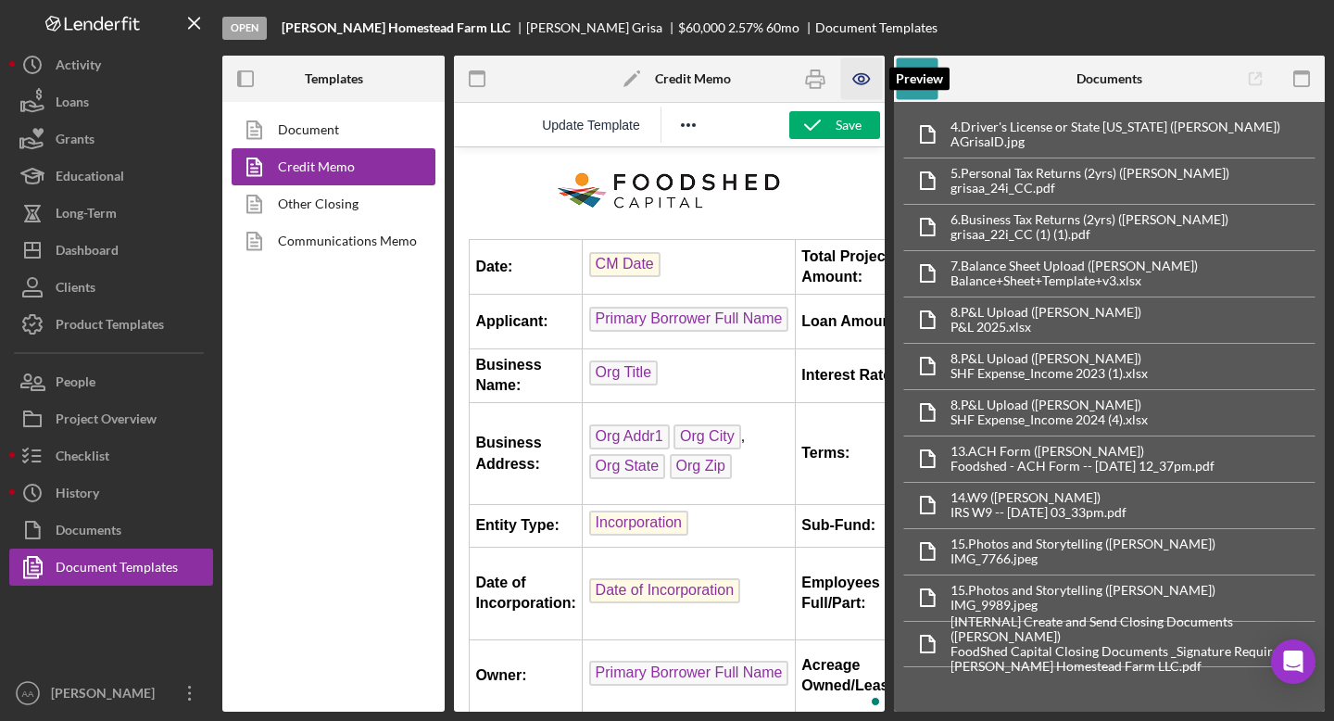
click at [860, 80] on icon "button" at bounding box center [862, 79] width 6 height 6
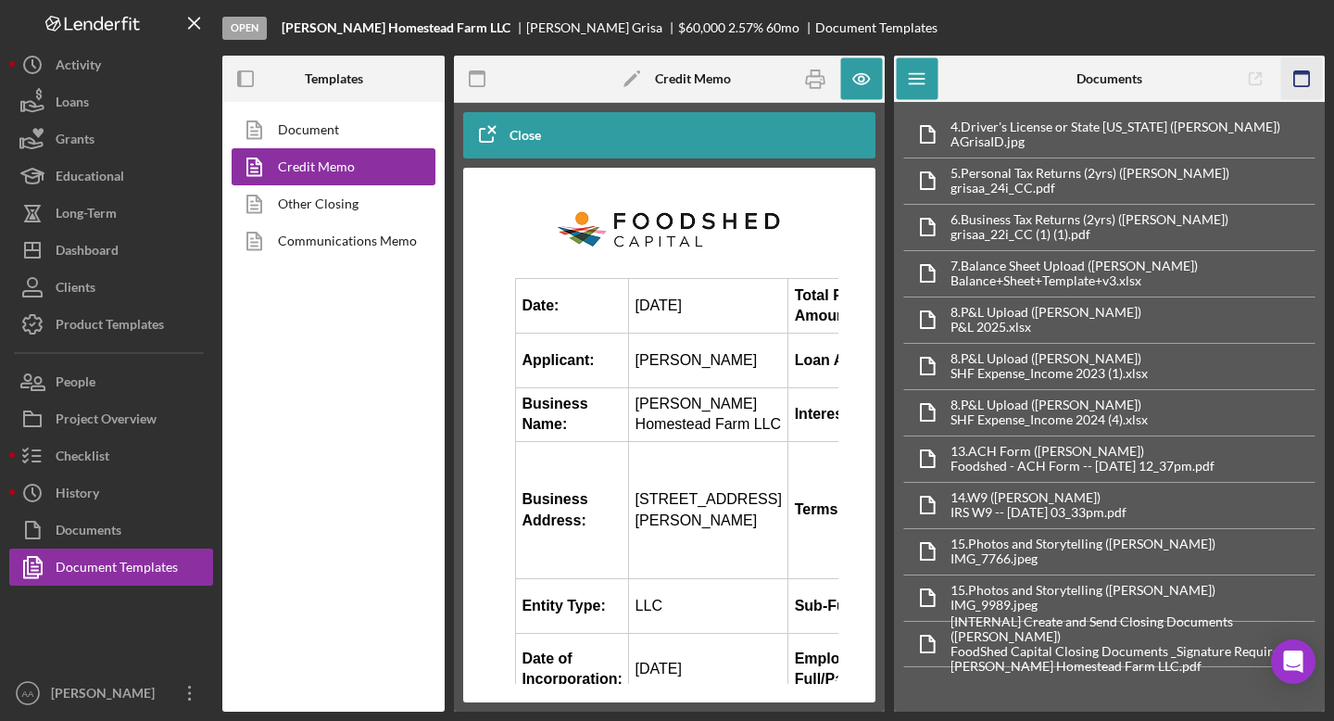
click at [1300, 86] on rect "button" at bounding box center [1301, 78] width 15 height 15
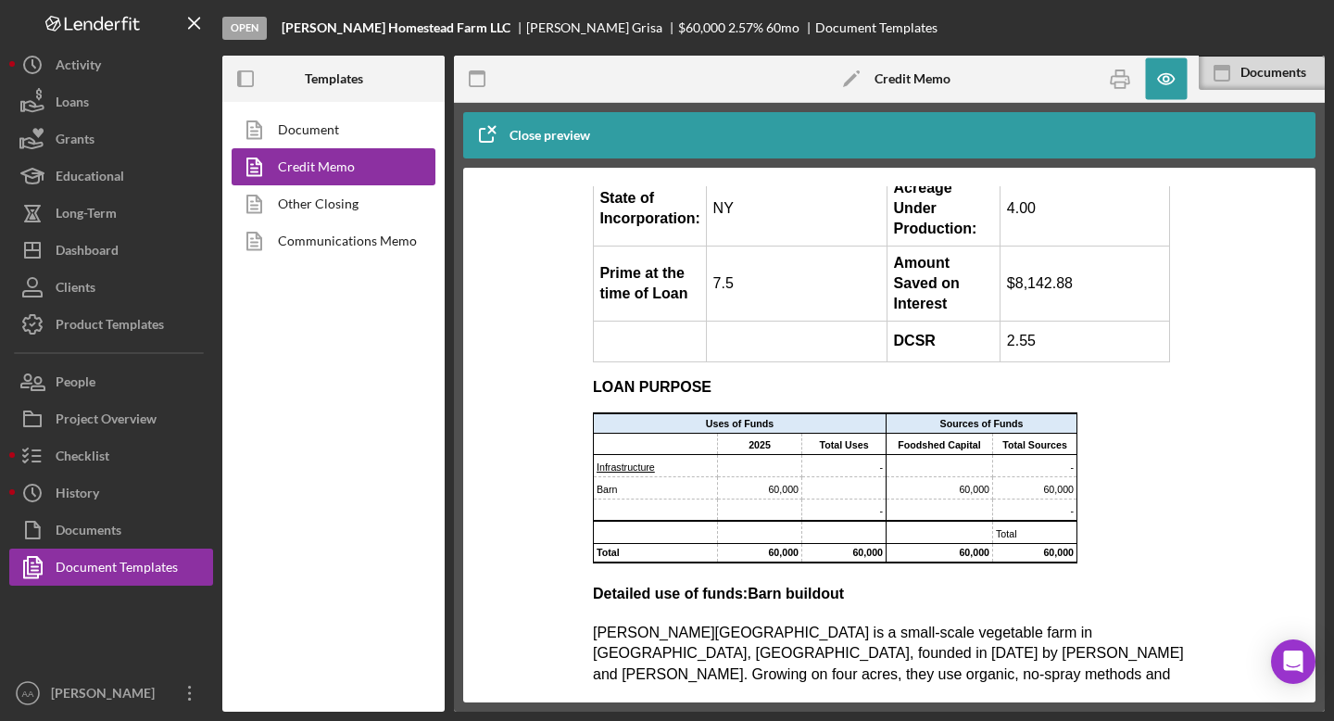
scroll to position [560, 0]
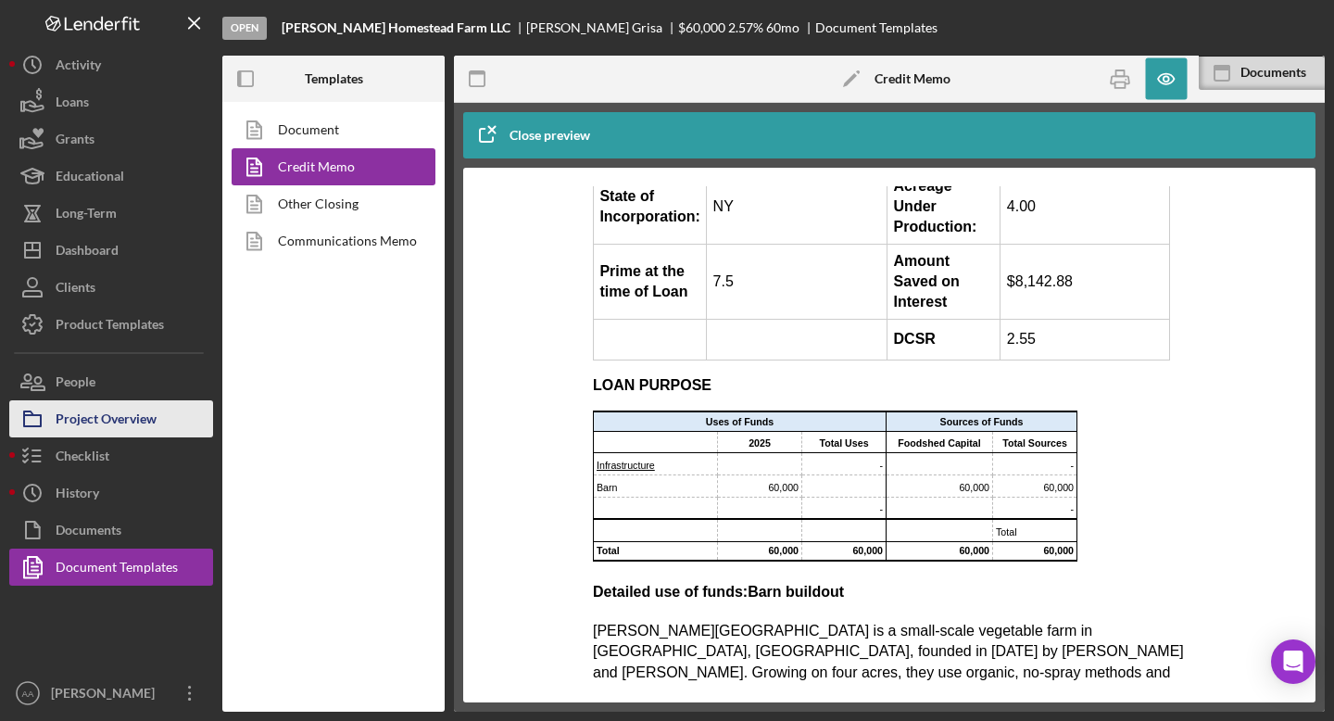
click at [119, 420] on div "Project Overview" at bounding box center [106, 421] width 101 height 42
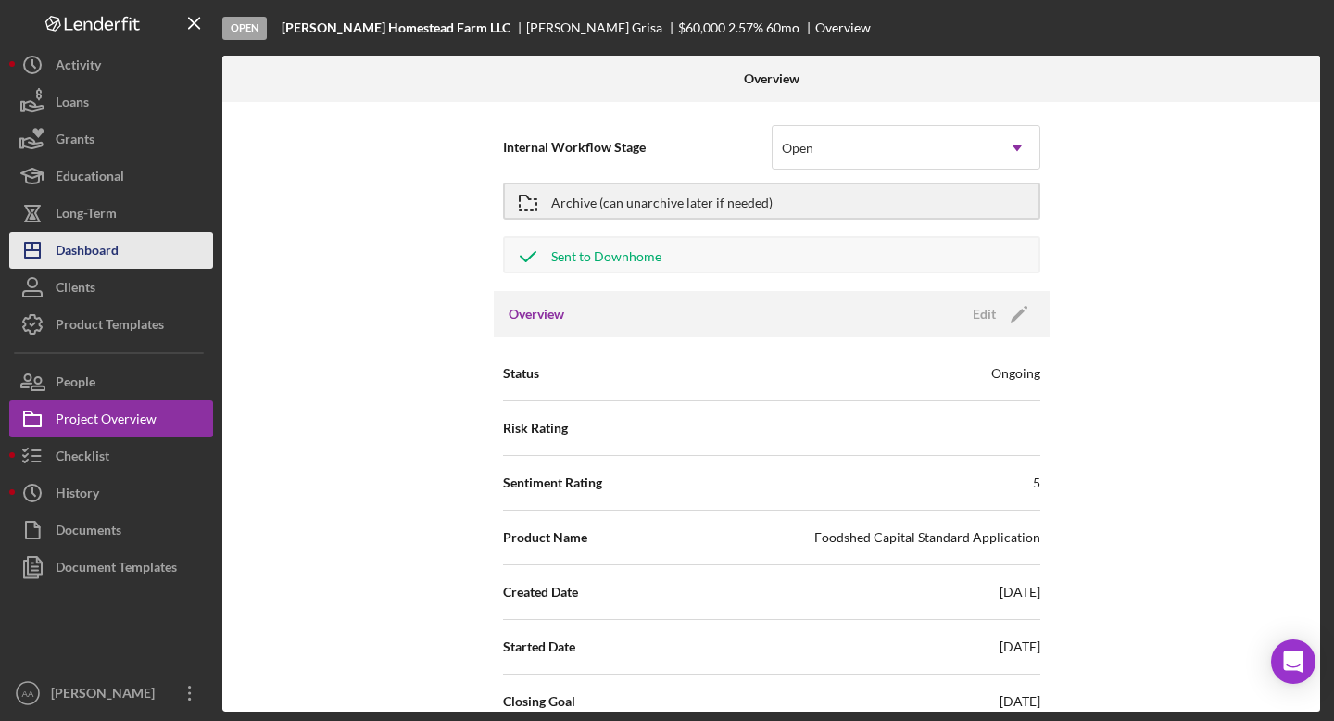
click at [132, 262] on button "Icon/Dashboard Dashboard" at bounding box center [111, 250] width 204 height 37
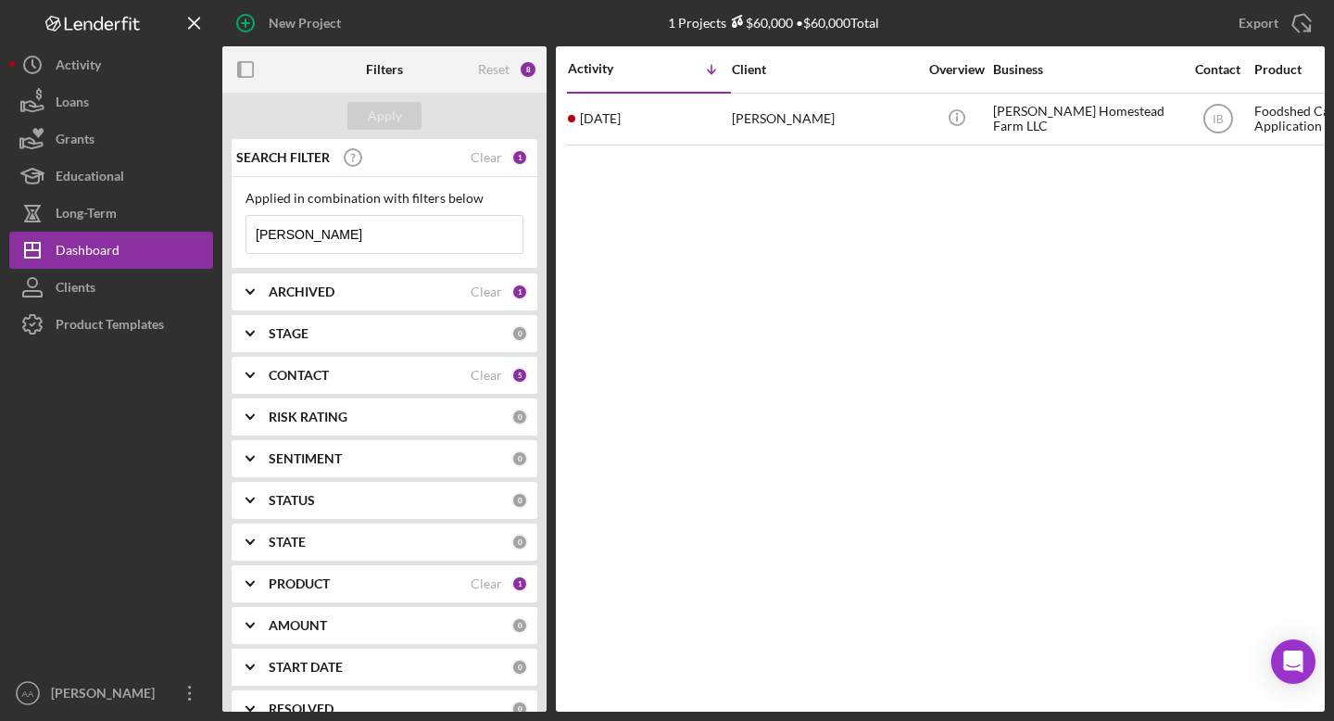
click at [329, 288] on b "ARCHIVED" at bounding box center [302, 291] width 66 height 15
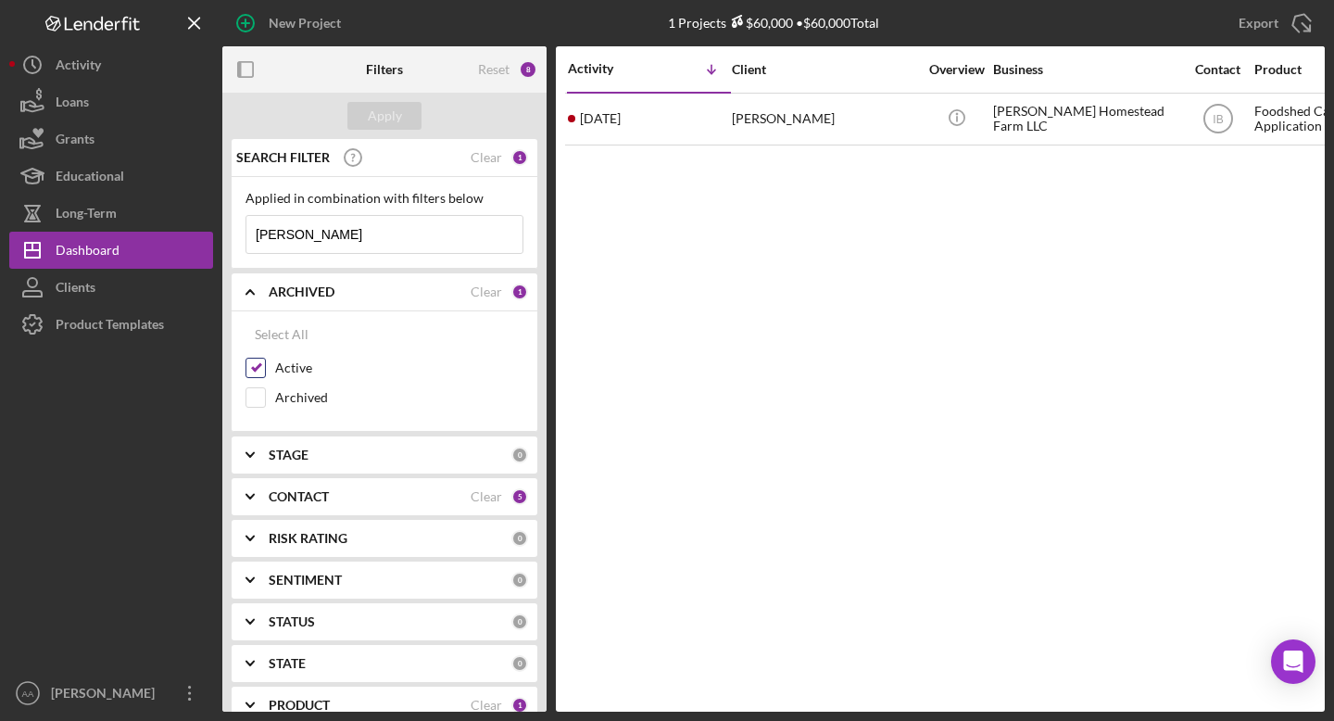
click at [259, 364] on input "Active" at bounding box center [255, 367] width 19 height 19
checkbox input "false"
click at [257, 386] on div "Active" at bounding box center [384, 373] width 278 height 30
click at [257, 397] on input "Archived" at bounding box center [255, 397] width 19 height 19
checkbox input "true"
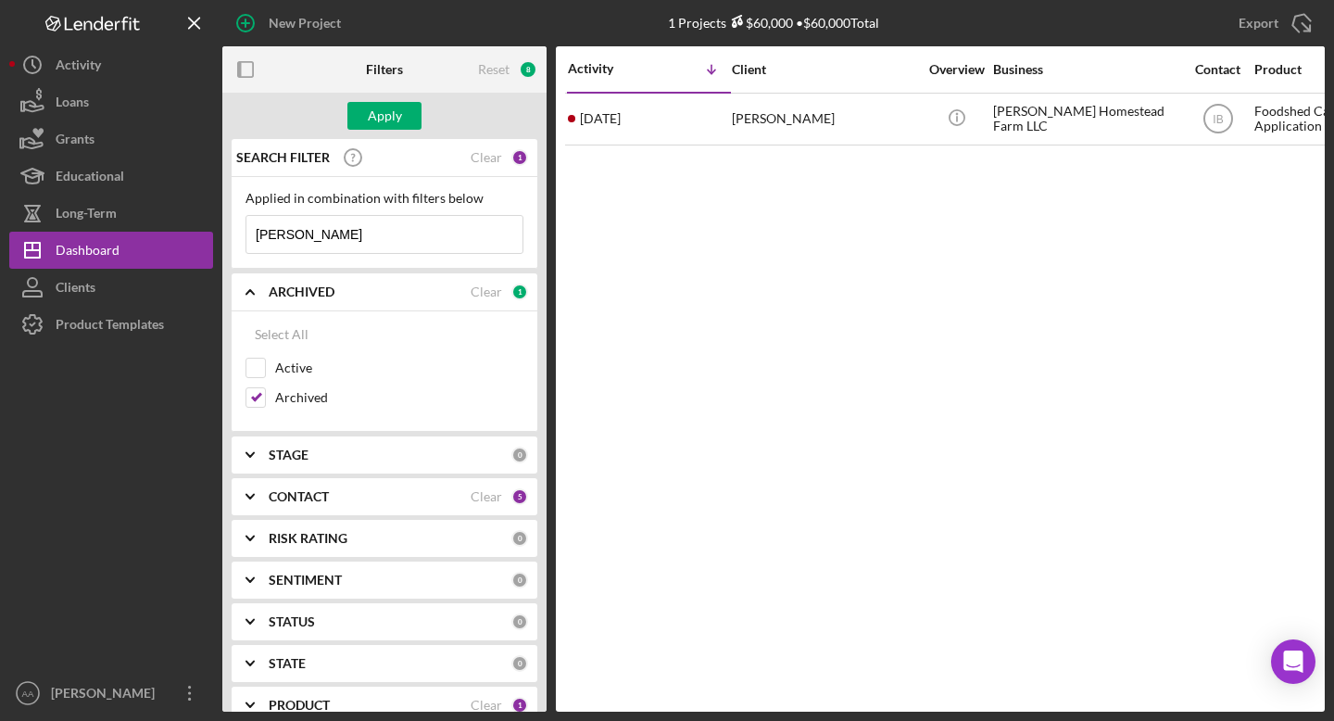
click at [364, 213] on div "Applied in combination with filters below [PERSON_NAME] Icon/Menu Close" at bounding box center [384, 222] width 278 height 63
click at [358, 227] on input "[PERSON_NAME]" at bounding box center [384, 234] width 276 height 37
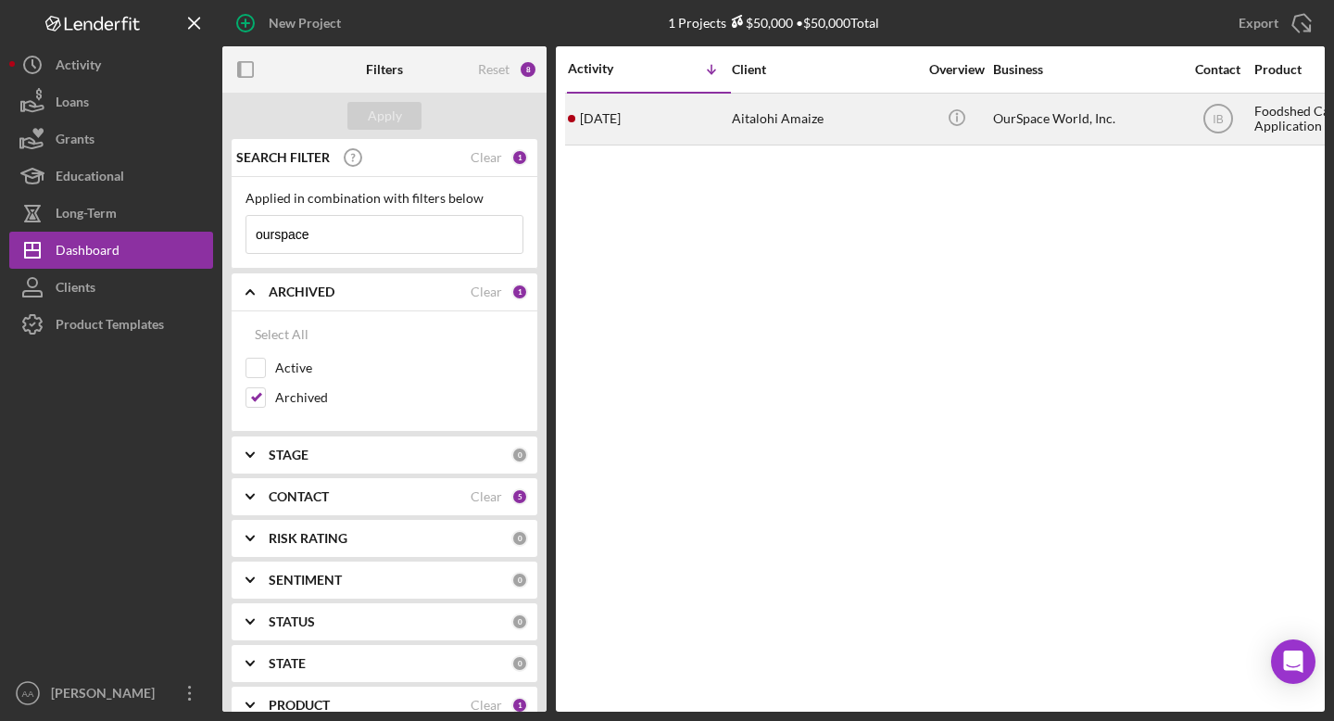
type input "ourspace"
click at [923, 133] on div "Icon/Info" at bounding box center [956, 118] width 69 height 49
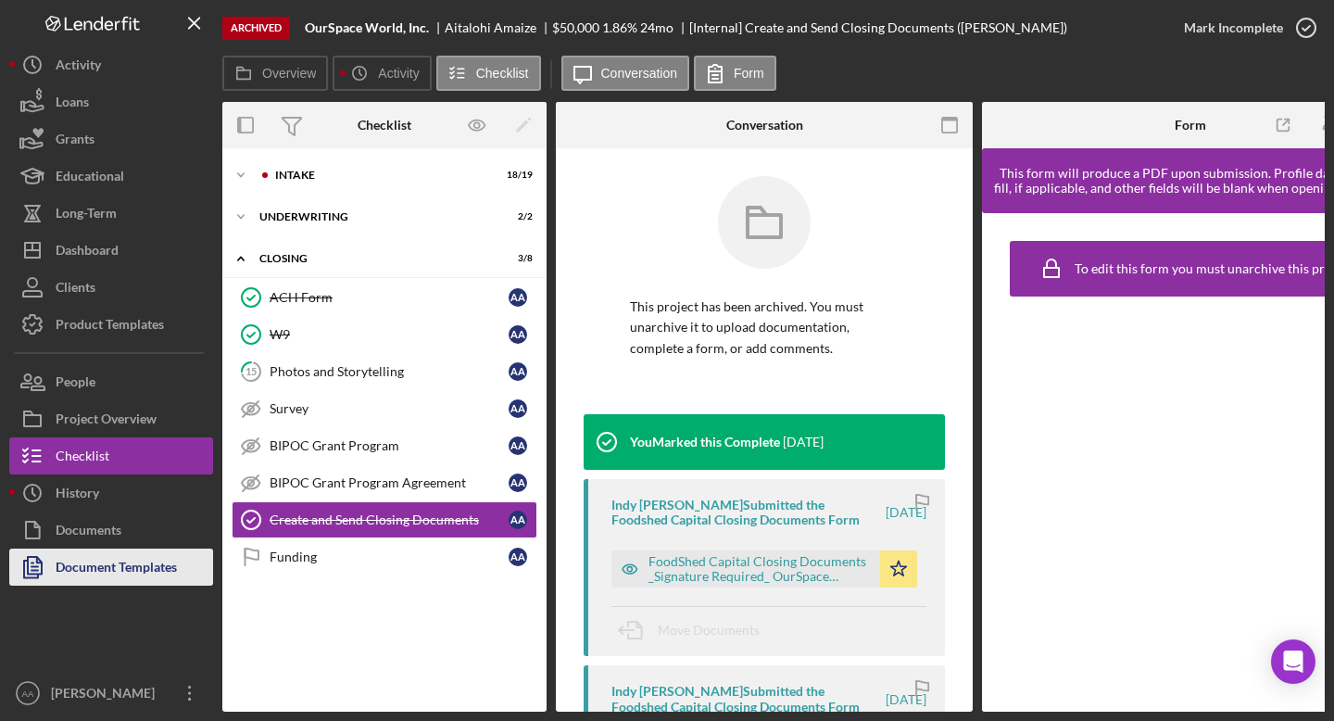
click at [97, 563] on div "Document Templates" at bounding box center [116, 569] width 121 height 42
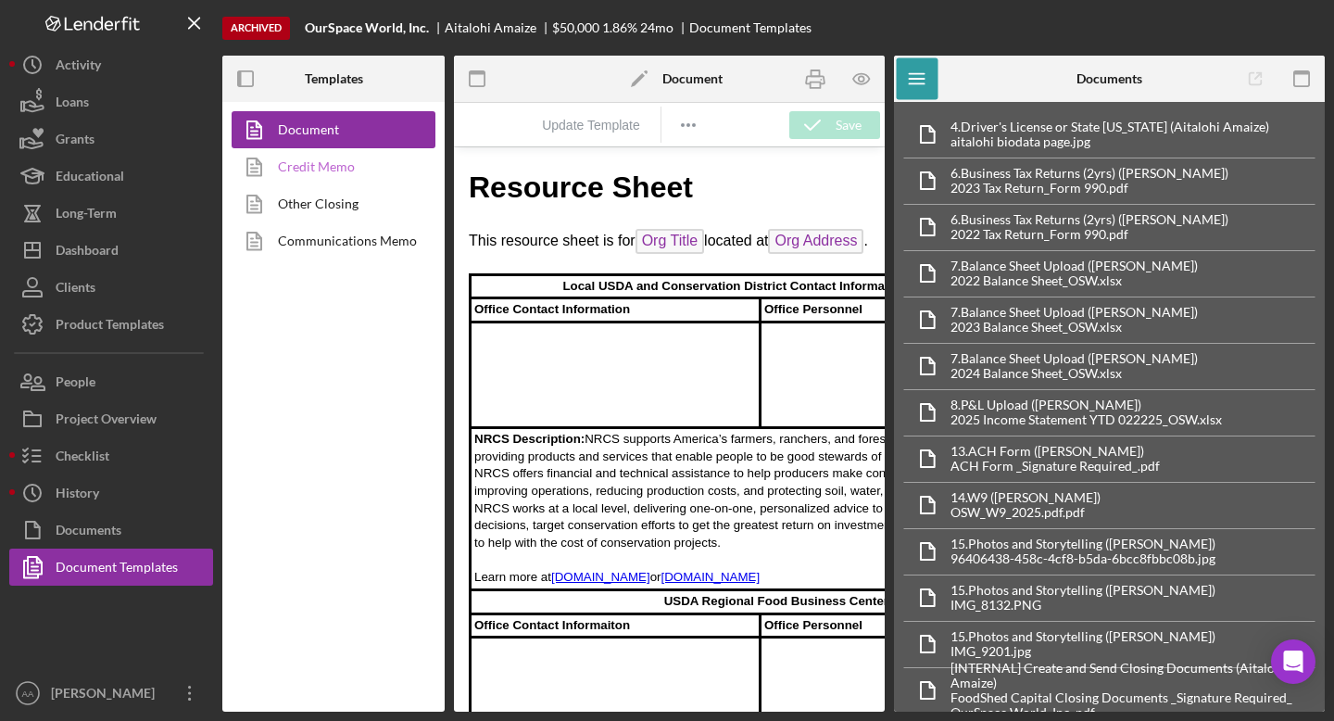
click at [328, 172] on link "Credit Memo" at bounding box center [329, 166] width 195 height 37
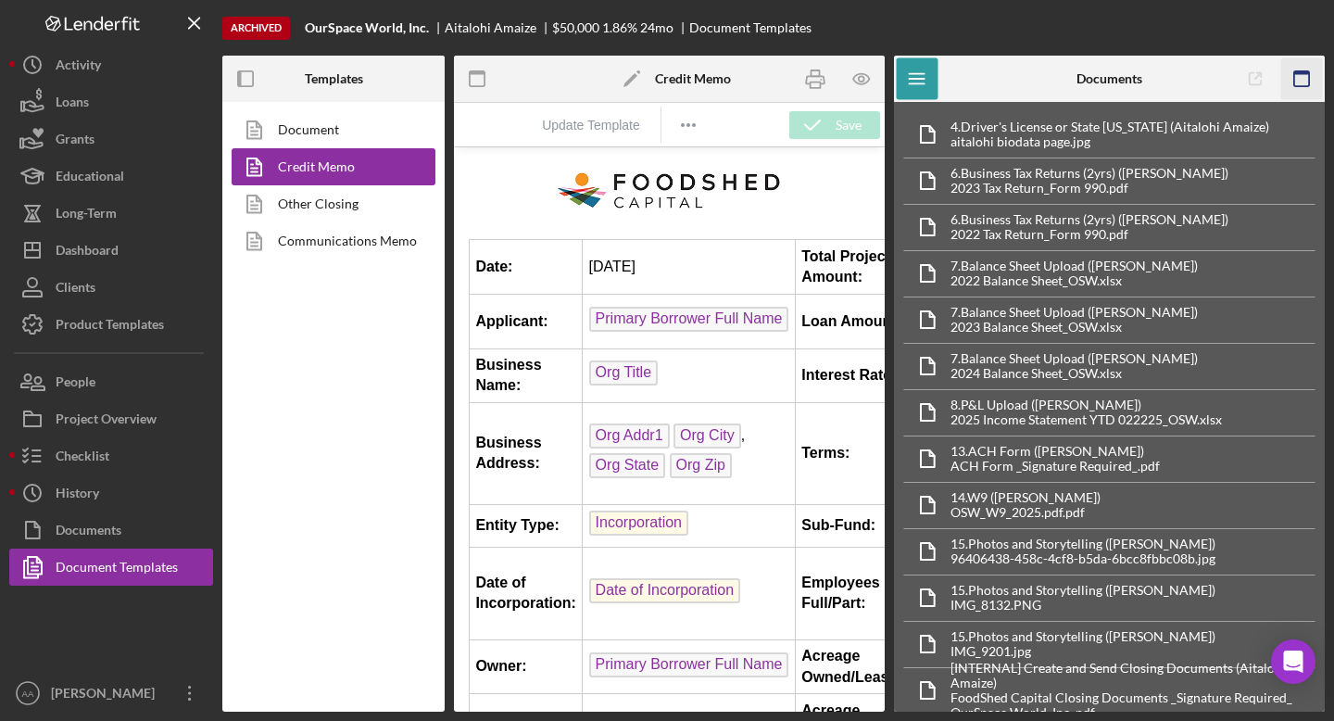
click at [1299, 82] on icon "button" at bounding box center [1302, 79] width 42 height 42
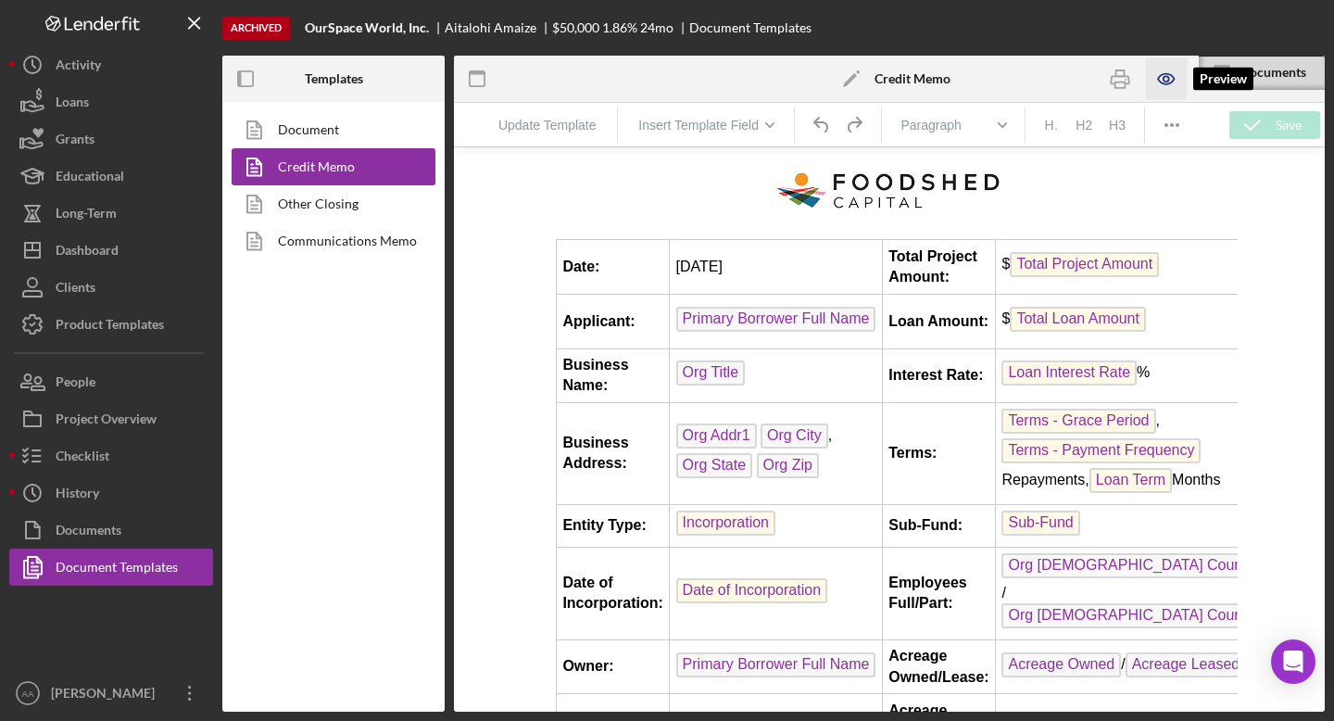
click at [1158, 78] on icon "button" at bounding box center [1166, 79] width 16 height 10
